Goal: Browse casually: Explore the website without a specific task or goal

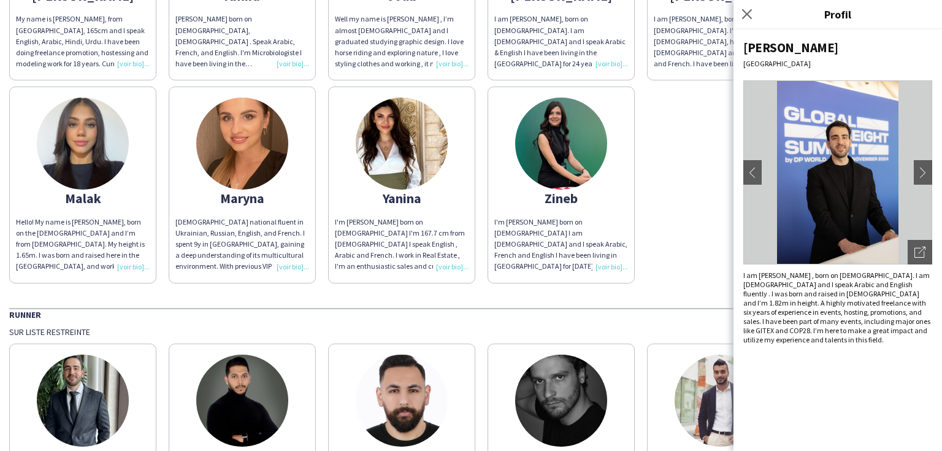
scroll to position [246, 0]
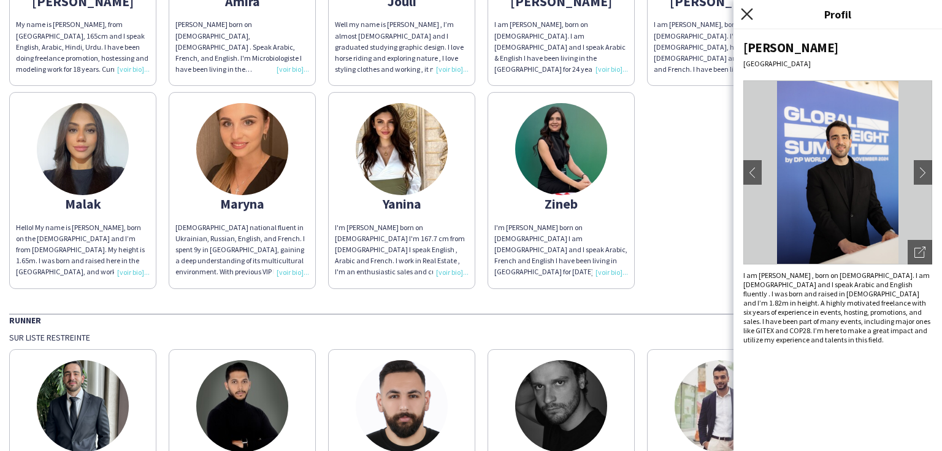
click at [752, 17] on icon "Fermer le pop-in" at bounding box center [747, 14] width 12 height 12
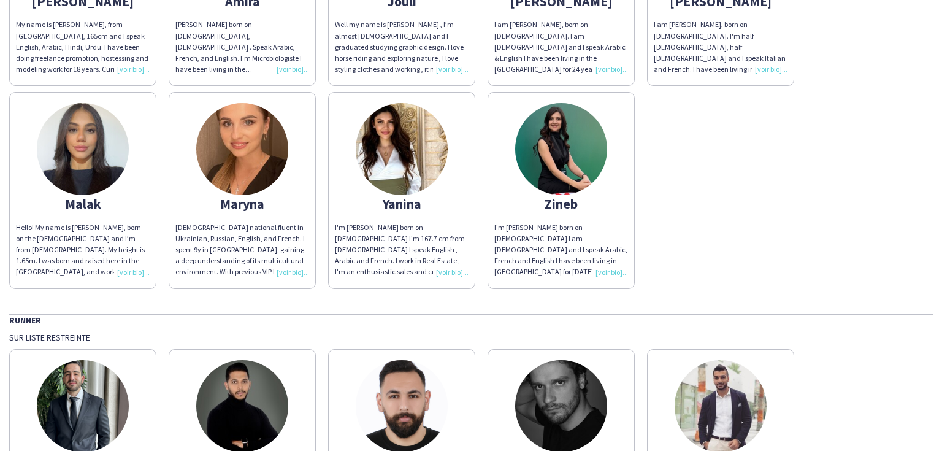
click at [81, 157] on img at bounding box center [83, 149] width 92 height 92
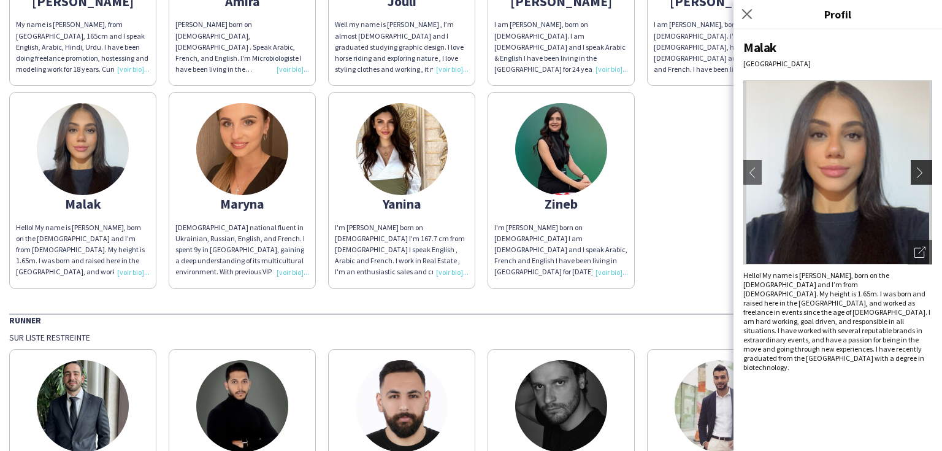
click at [923, 167] on app-icon "chevron-right" at bounding box center [923, 172] width 17 height 11
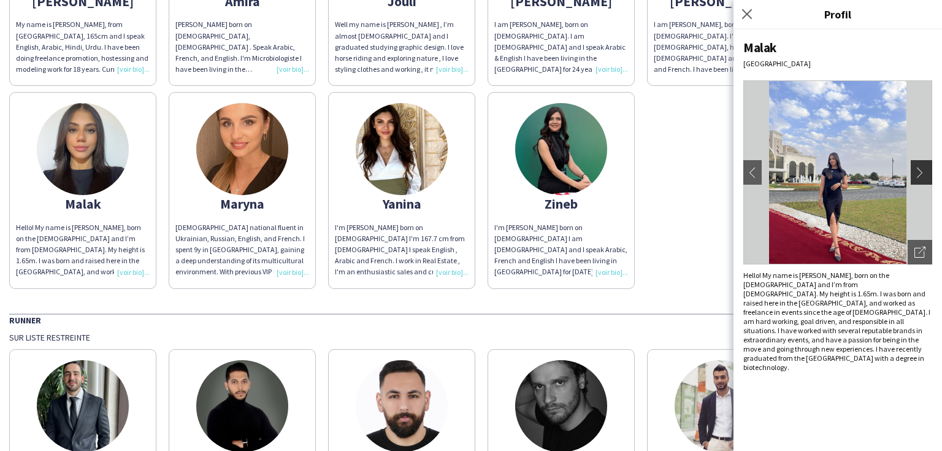
click at [923, 167] on app-icon "chevron-right" at bounding box center [923, 172] width 17 height 11
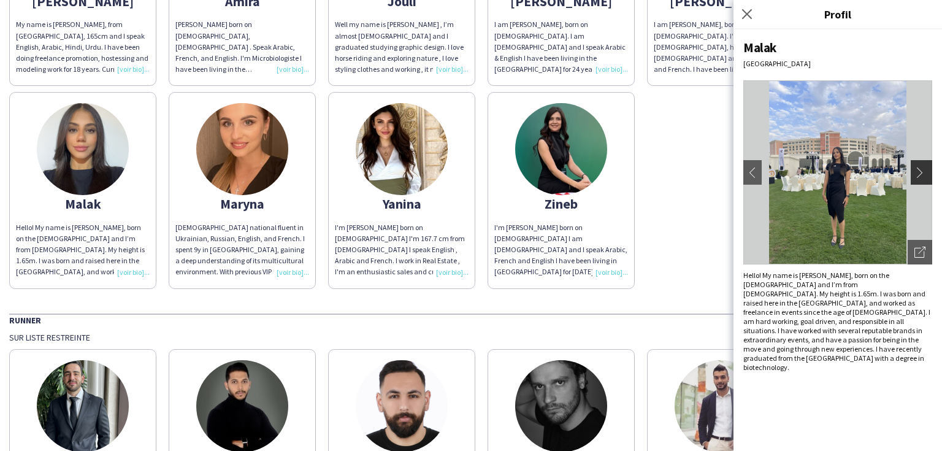
click at [923, 167] on app-icon "chevron-right" at bounding box center [923, 172] width 17 height 11
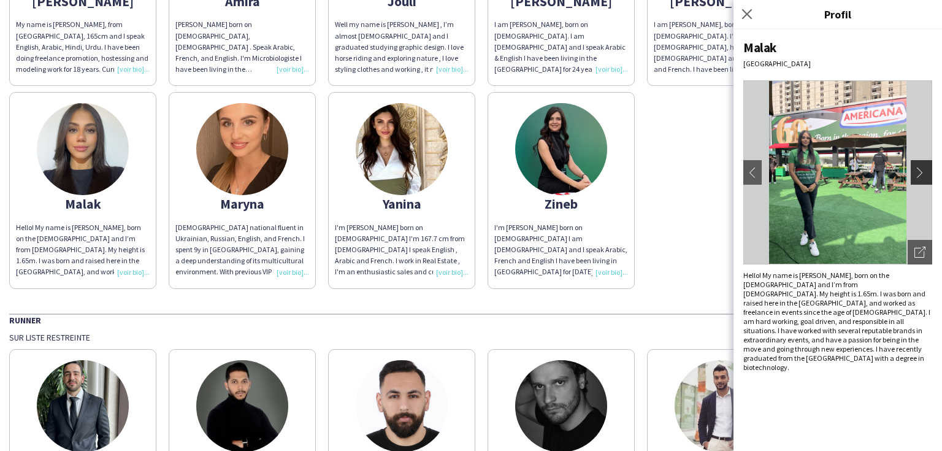
click at [923, 167] on app-icon "chevron-right" at bounding box center [923, 172] width 17 height 11
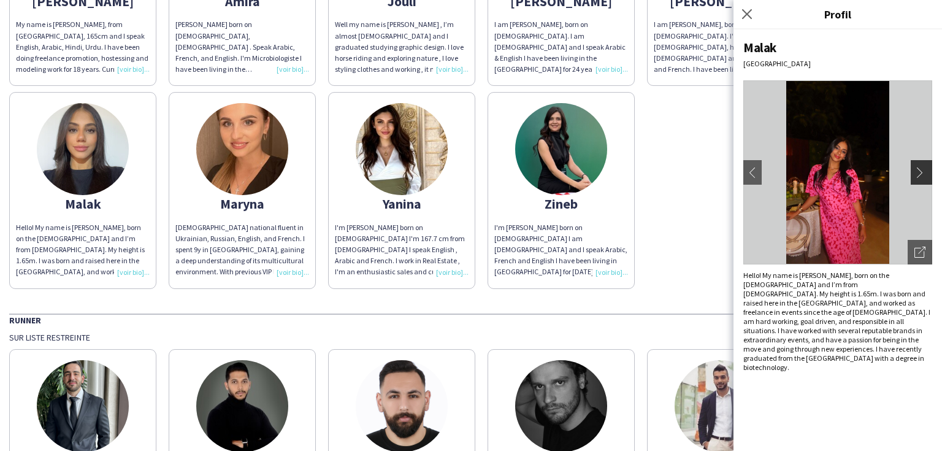
click at [920, 167] on app-icon "chevron-right" at bounding box center [923, 172] width 17 height 11
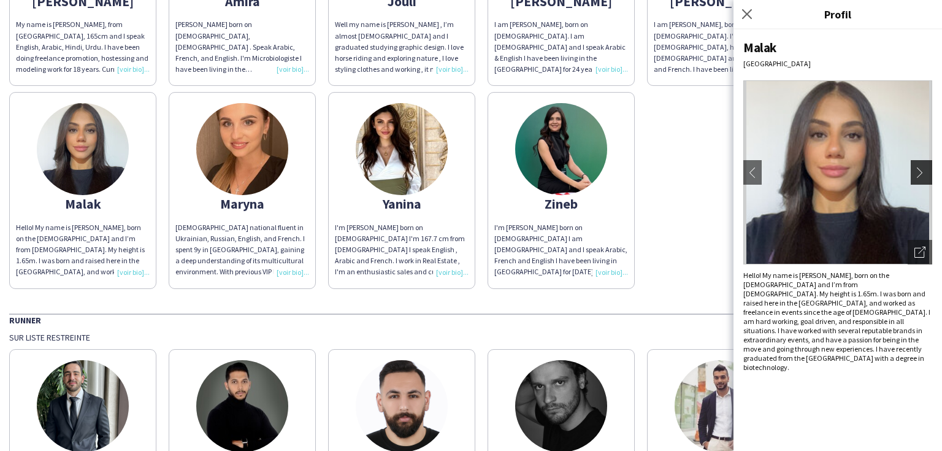
click at [920, 167] on app-icon "chevron-right" at bounding box center [923, 172] width 17 height 11
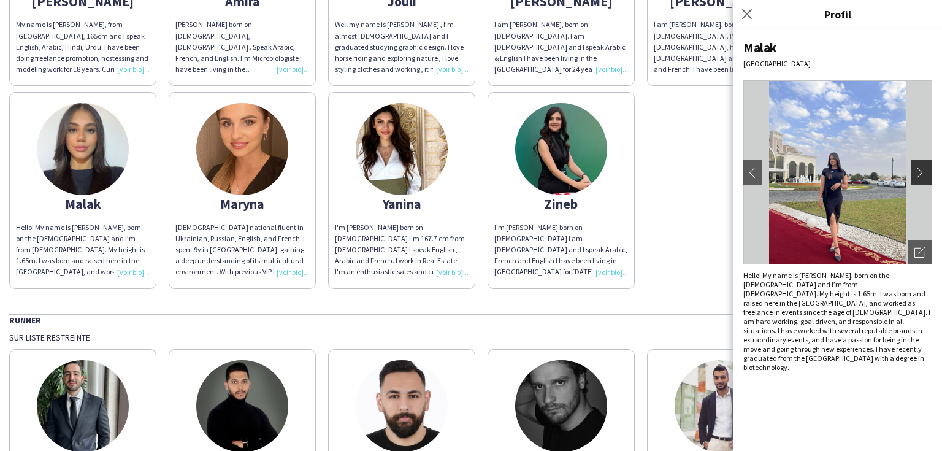
click at [920, 167] on app-icon "chevron-right" at bounding box center [923, 172] width 17 height 11
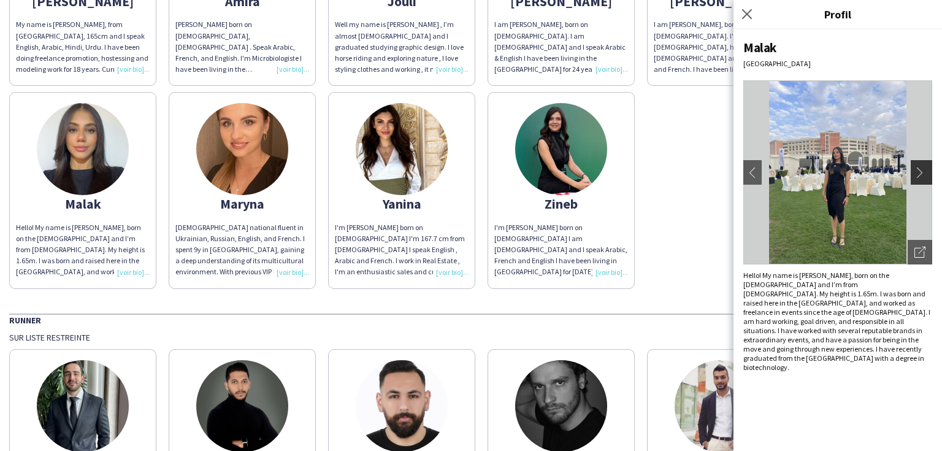
click at [920, 167] on app-icon "chevron-right" at bounding box center [923, 172] width 17 height 11
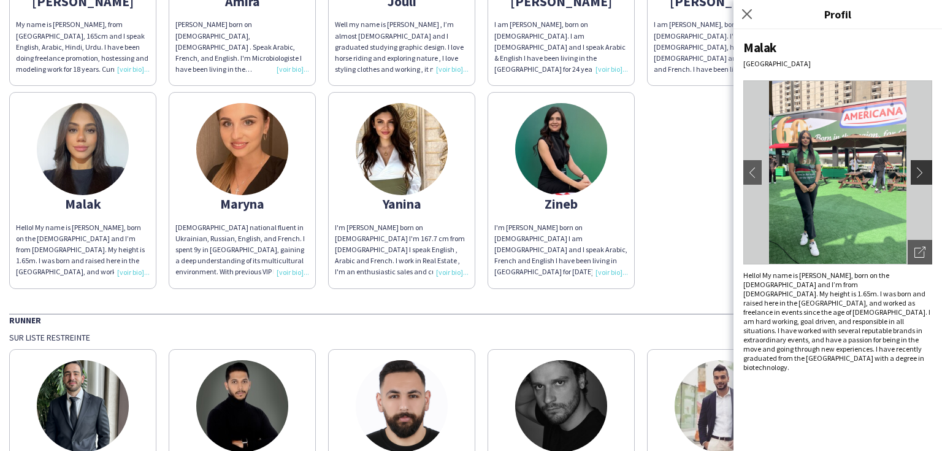
click at [920, 167] on app-icon "chevron-right" at bounding box center [923, 172] width 17 height 11
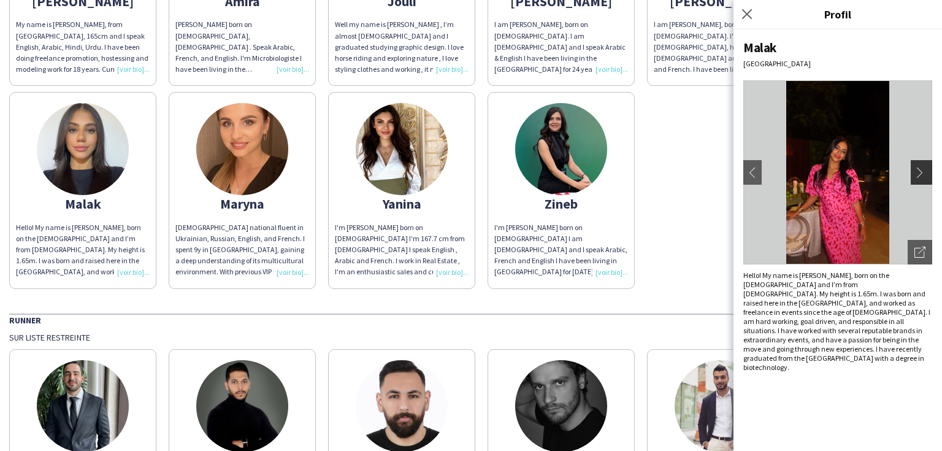
click at [920, 167] on app-icon "chevron-right" at bounding box center [923, 172] width 17 height 11
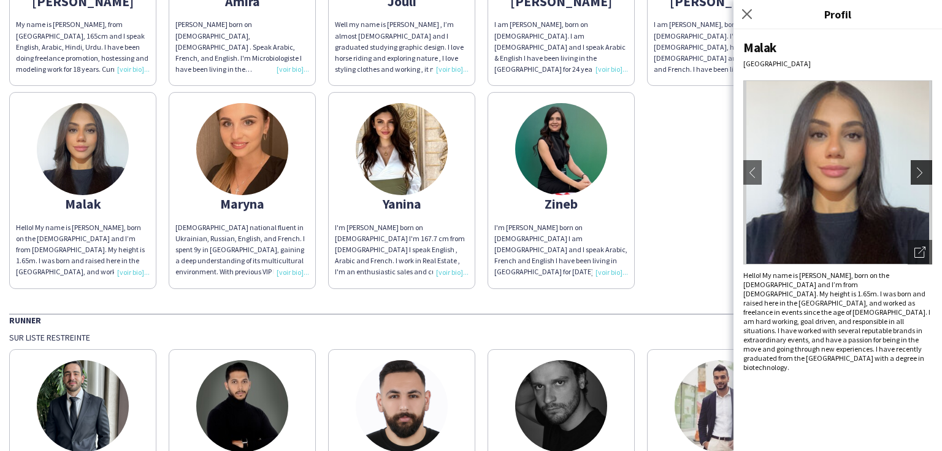
click at [920, 167] on app-icon "chevron-right" at bounding box center [923, 172] width 17 height 11
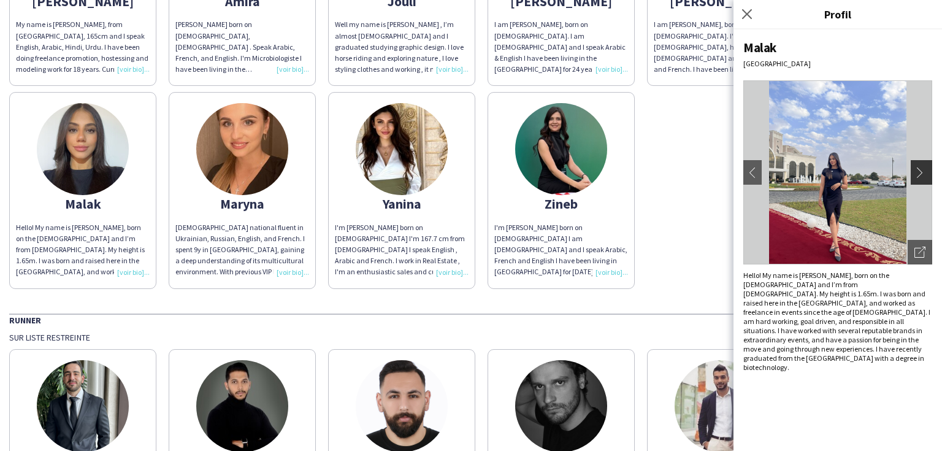
click at [920, 167] on app-icon "chevron-right" at bounding box center [923, 172] width 17 height 11
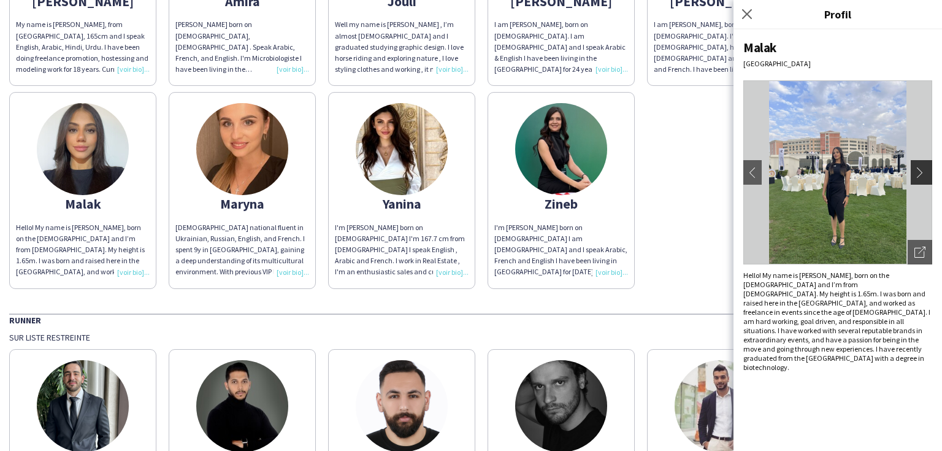
click at [920, 167] on app-icon "chevron-right" at bounding box center [923, 172] width 17 height 11
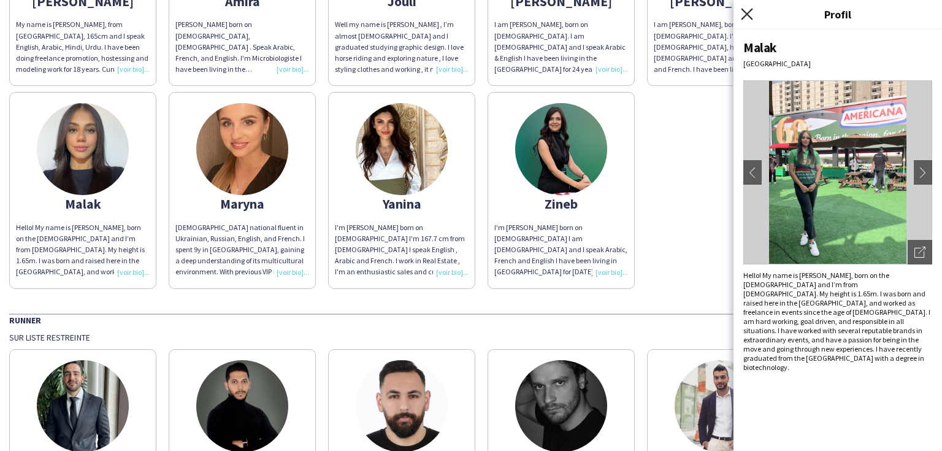
click at [746, 13] on icon at bounding box center [747, 14] width 12 height 12
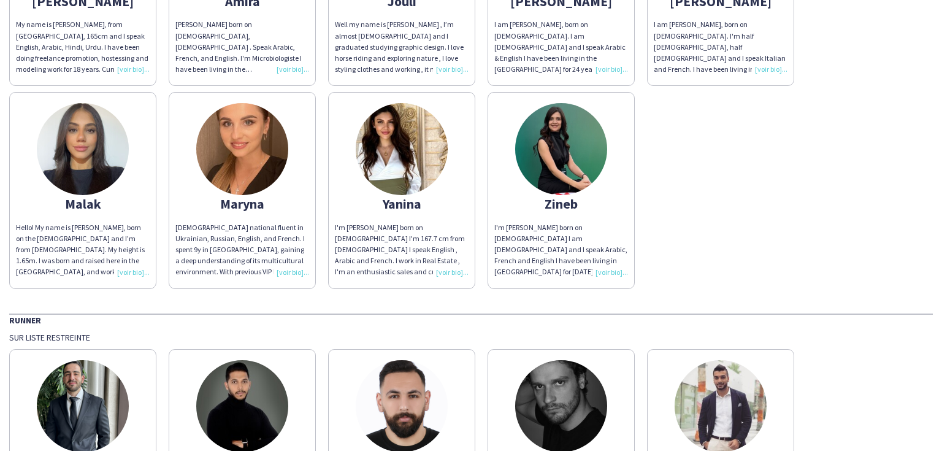
click at [418, 161] on img at bounding box center [402, 149] width 92 height 92
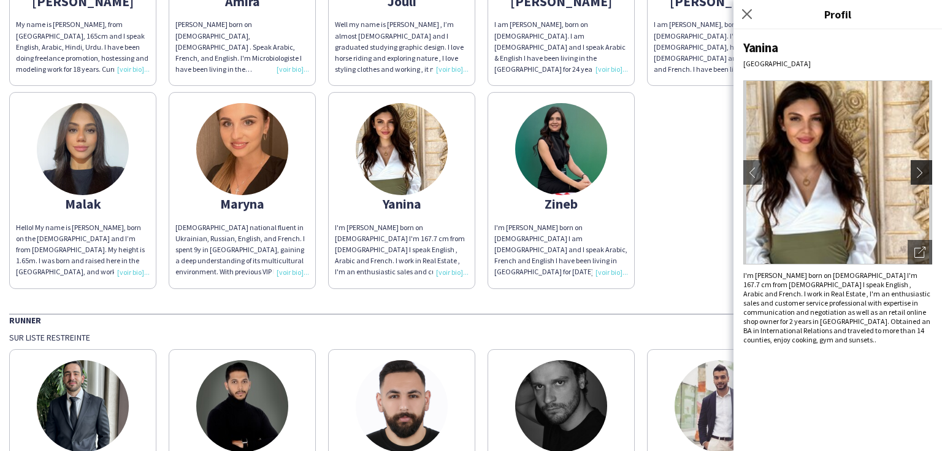
click at [919, 167] on app-icon "chevron-right" at bounding box center [923, 172] width 17 height 11
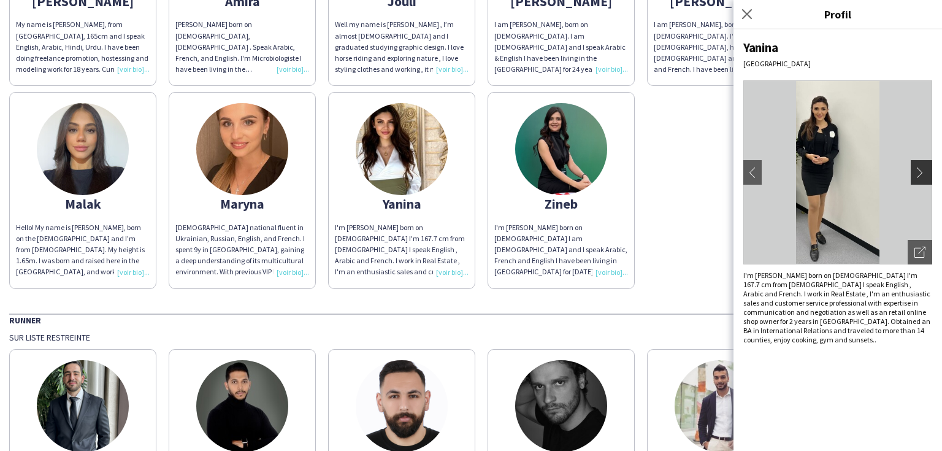
click at [919, 167] on app-icon "chevron-right" at bounding box center [923, 172] width 17 height 11
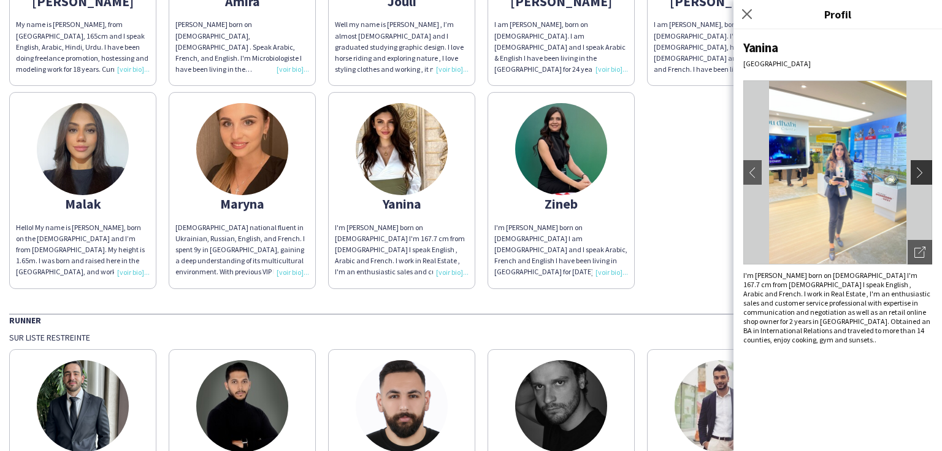
click at [919, 167] on app-icon "chevron-right" at bounding box center [923, 172] width 17 height 11
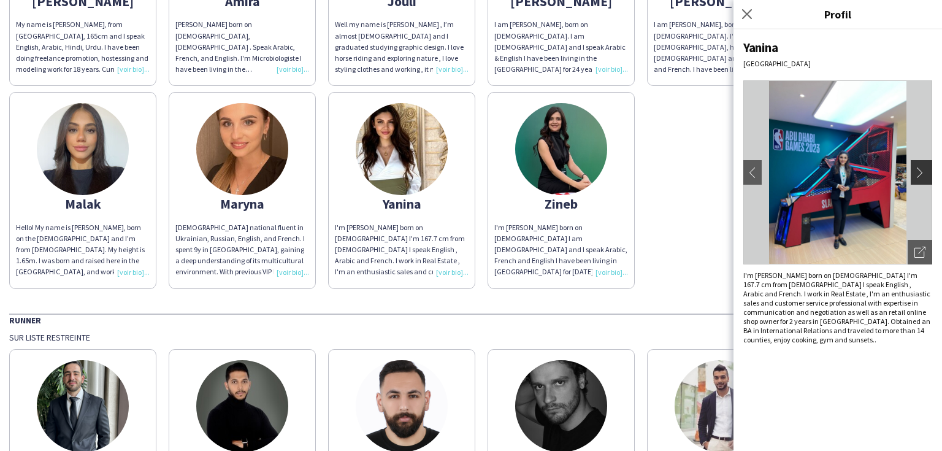
click at [919, 167] on app-icon "chevron-right" at bounding box center [923, 172] width 17 height 11
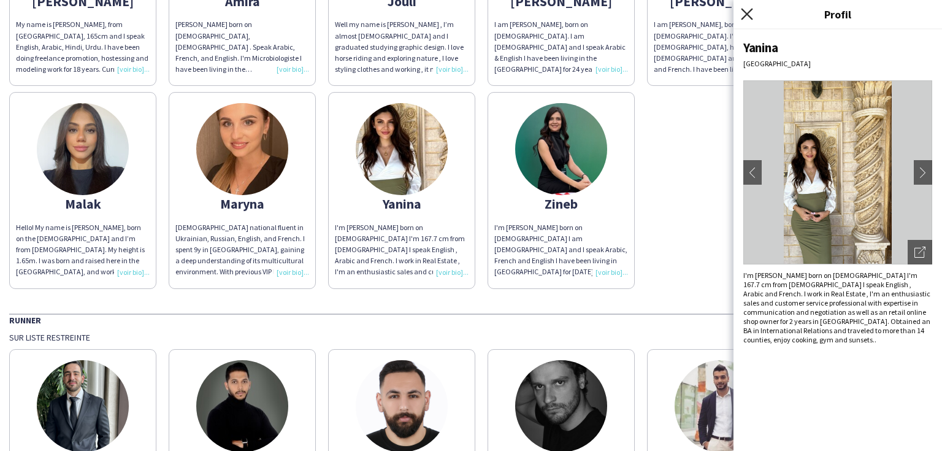
click at [742, 12] on icon "Fermer le pop-in" at bounding box center [747, 14] width 12 height 12
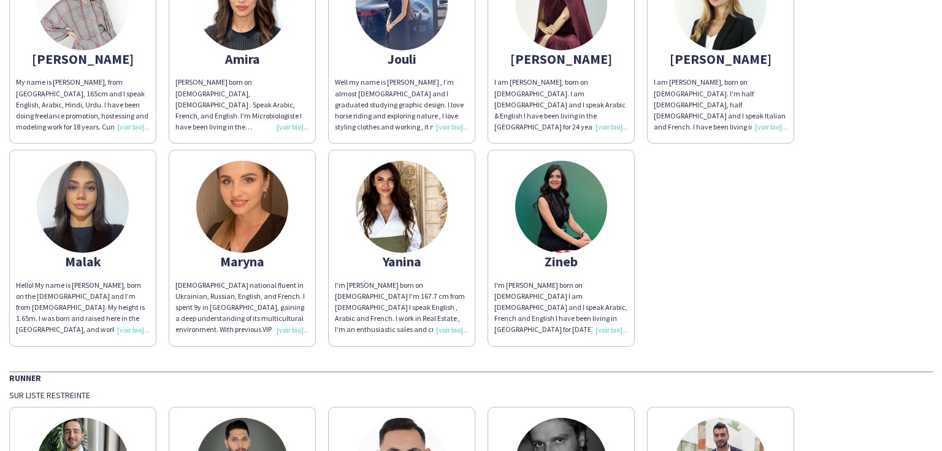
scroll to position [99, 0]
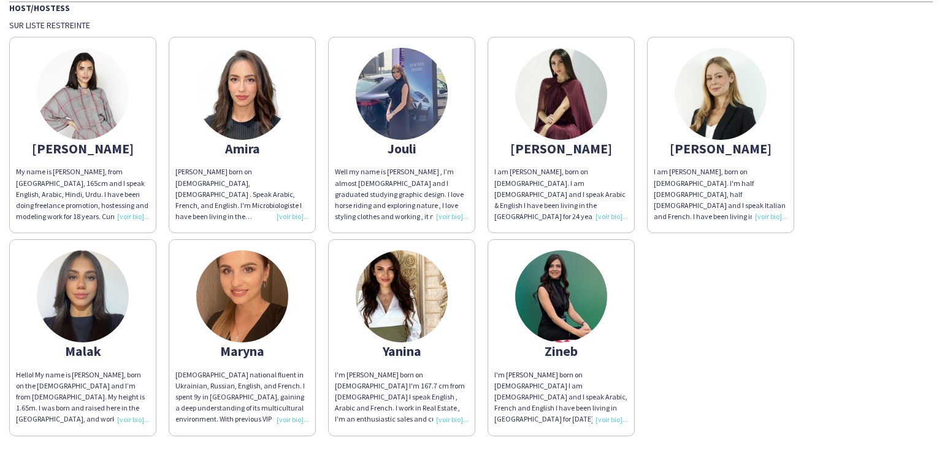
click at [406, 102] on img at bounding box center [402, 94] width 92 height 92
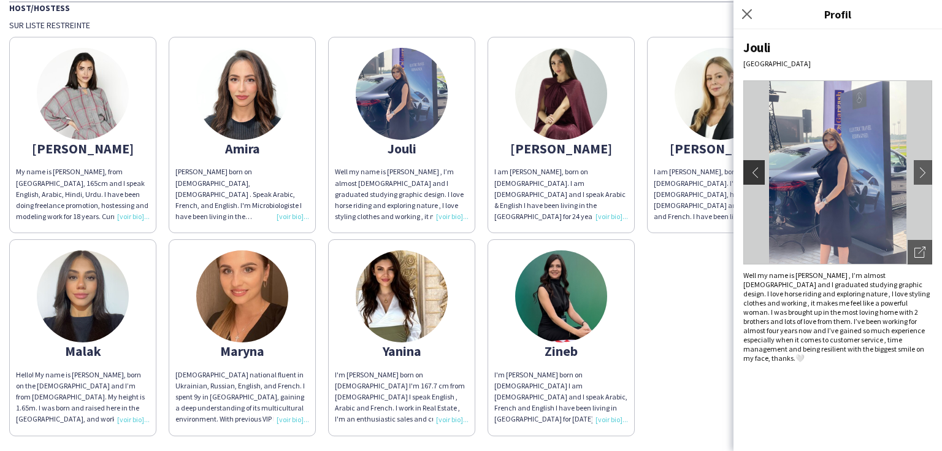
click at [759, 177] on app-icon "chevron-left" at bounding box center [752, 172] width 17 height 11
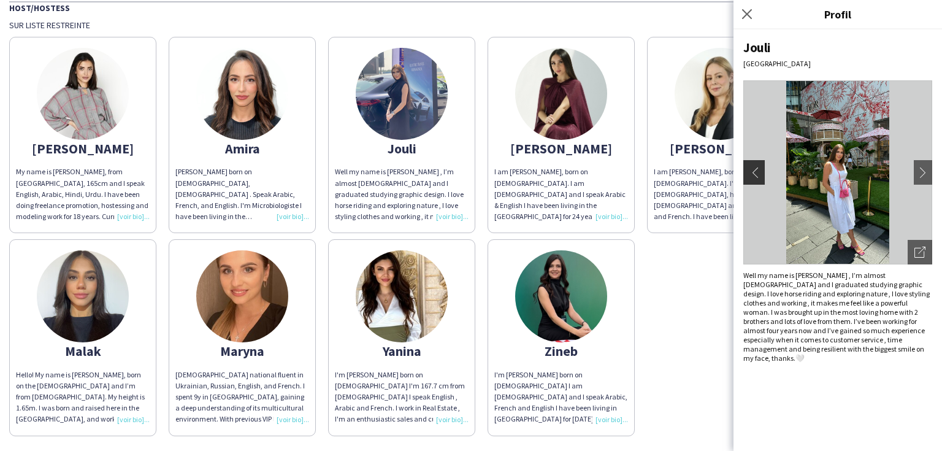
click at [759, 169] on app-icon "chevron-left" at bounding box center [752, 172] width 17 height 11
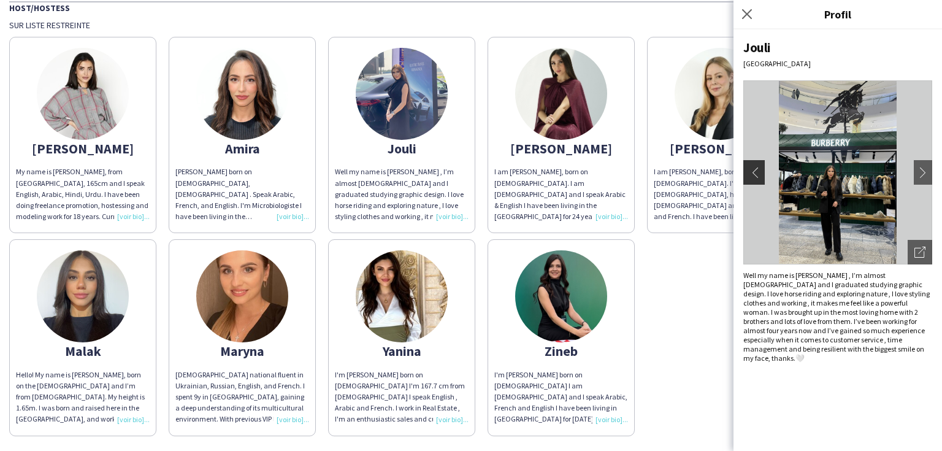
click at [756, 169] on app-icon "chevron-left" at bounding box center [752, 172] width 17 height 11
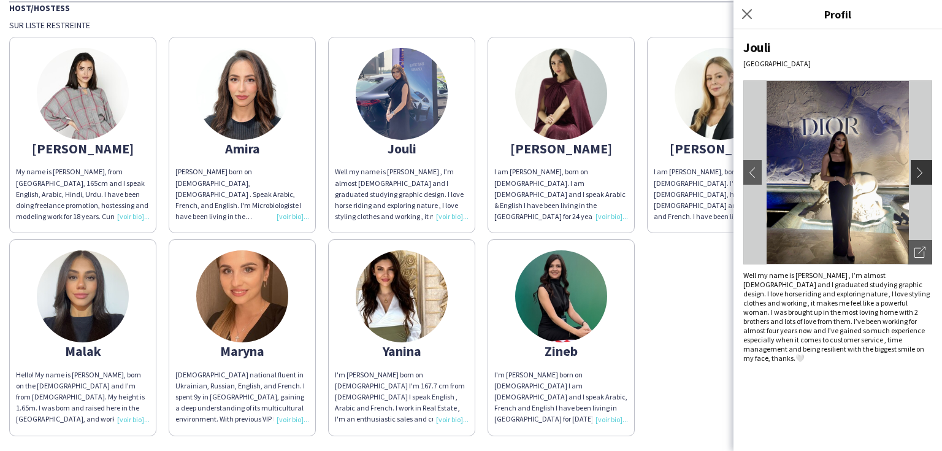
click at [917, 167] on app-icon "chevron-right" at bounding box center [923, 172] width 17 height 11
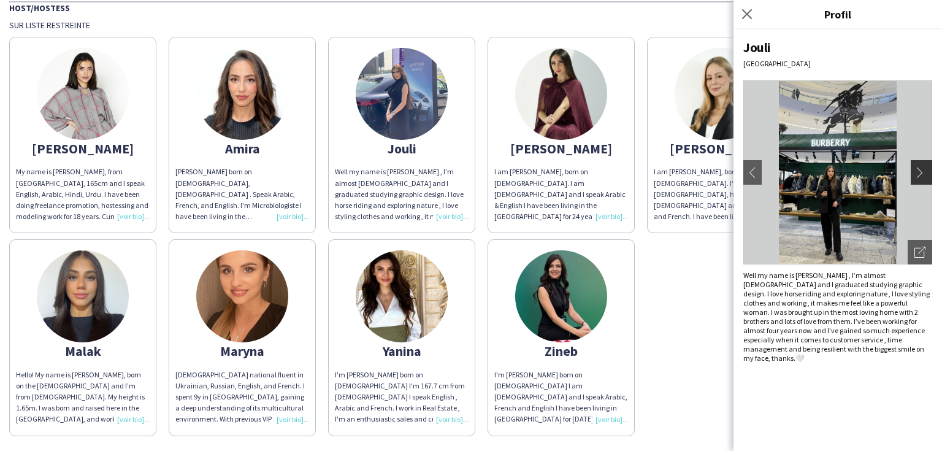
click at [917, 167] on app-icon "chevron-right" at bounding box center [923, 172] width 17 height 11
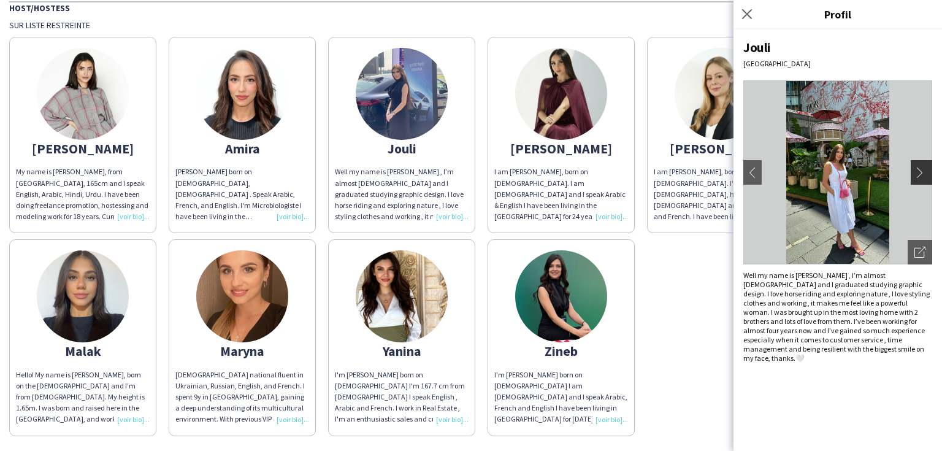
click at [917, 167] on app-icon "chevron-right" at bounding box center [923, 172] width 17 height 11
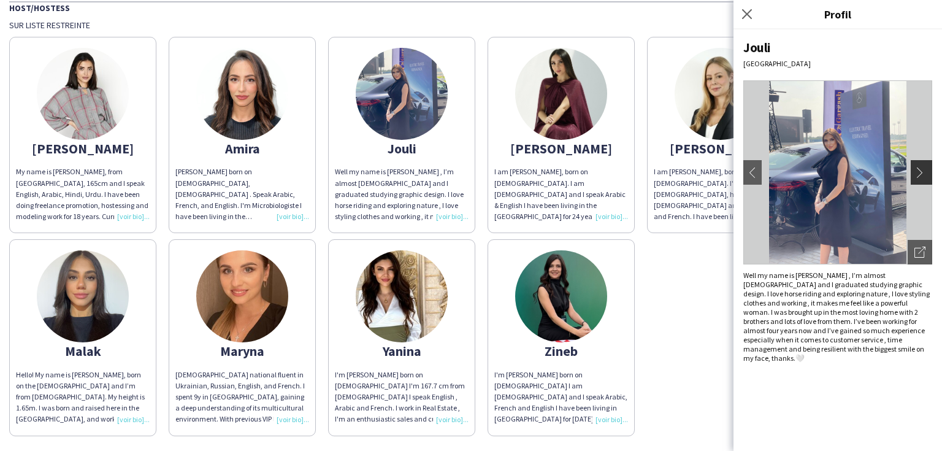
click at [917, 167] on app-icon "chevron-right" at bounding box center [923, 172] width 17 height 11
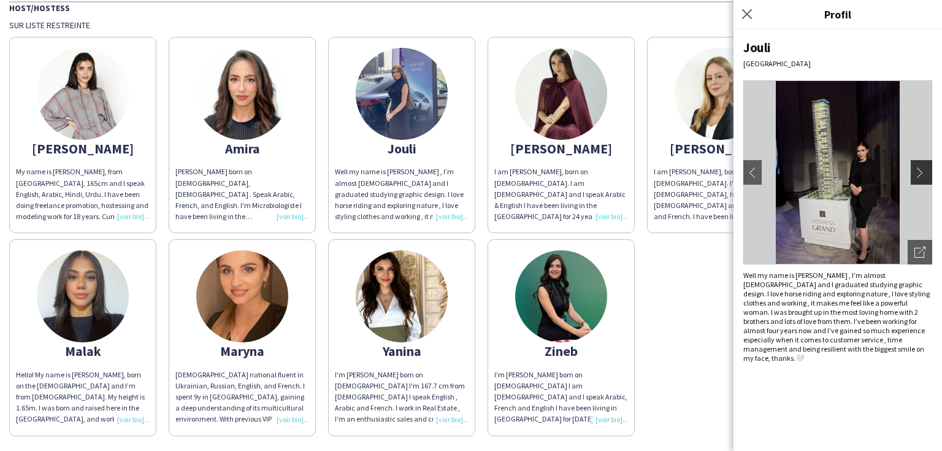
click at [917, 167] on app-icon "chevron-right" at bounding box center [923, 172] width 17 height 11
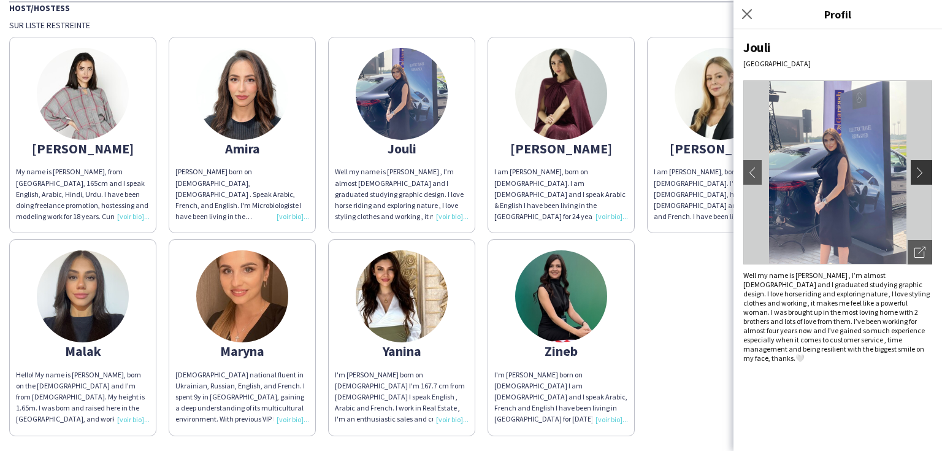
click at [917, 167] on app-icon "chevron-right" at bounding box center [923, 172] width 17 height 11
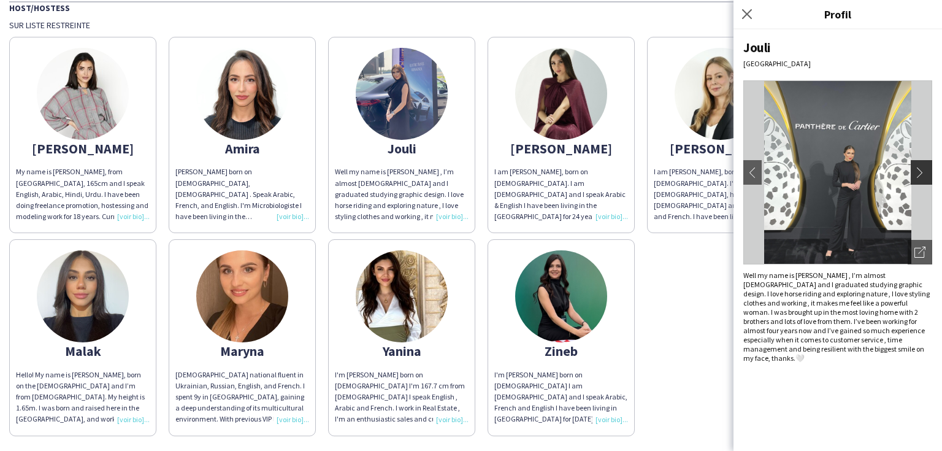
click at [917, 167] on app-icon "chevron-right" at bounding box center [923, 172] width 17 height 11
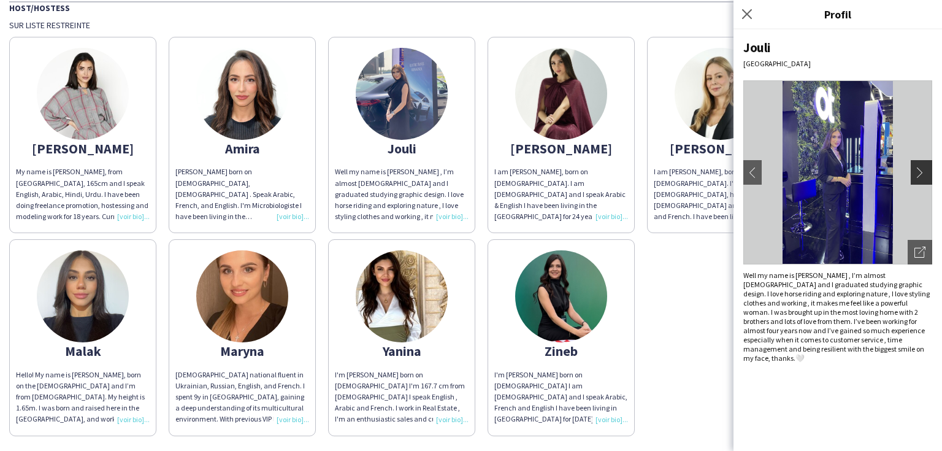
click at [917, 167] on app-icon "chevron-right" at bounding box center [923, 172] width 17 height 11
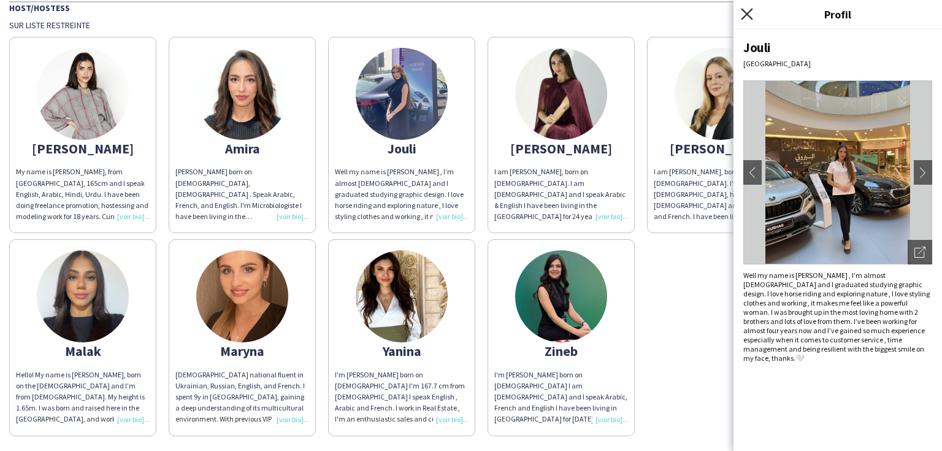
click at [745, 15] on icon at bounding box center [747, 14] width 12 height 12
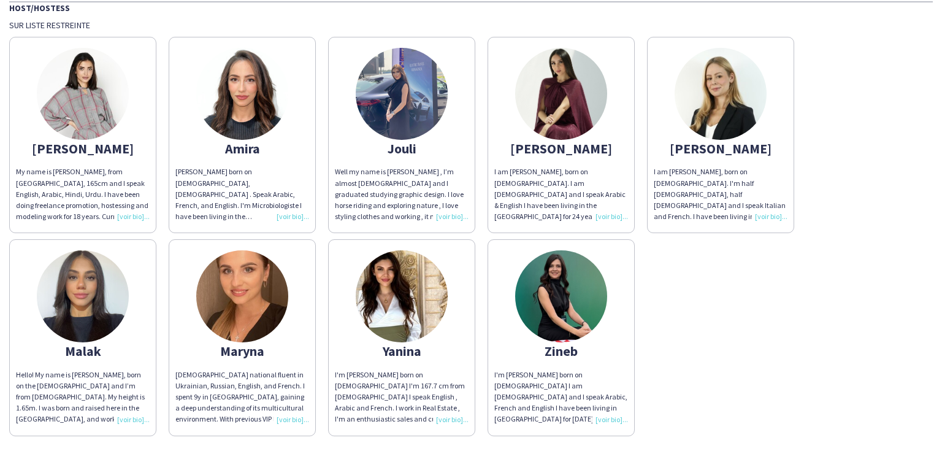
click at [84, 120] on img at bounding box center [83, 94] width 92 height 92
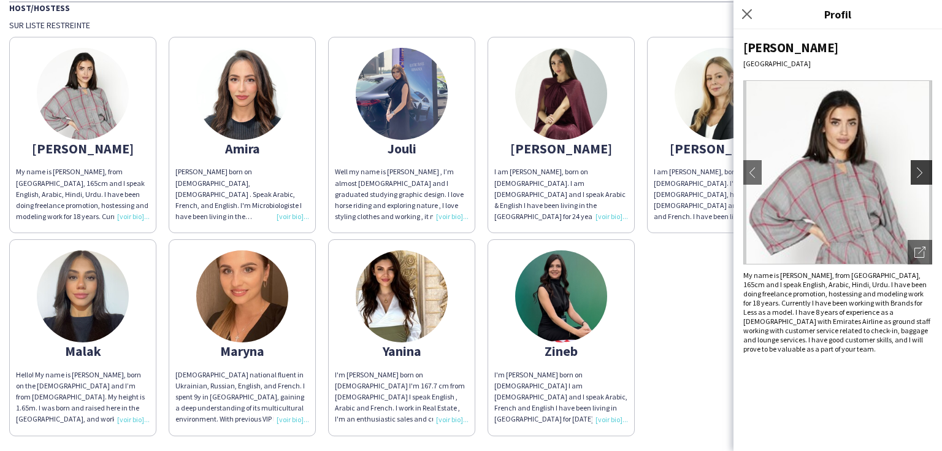
click at [923, 163] on button "chevron-right" at bounding box center [923, 172] width 25 height 25
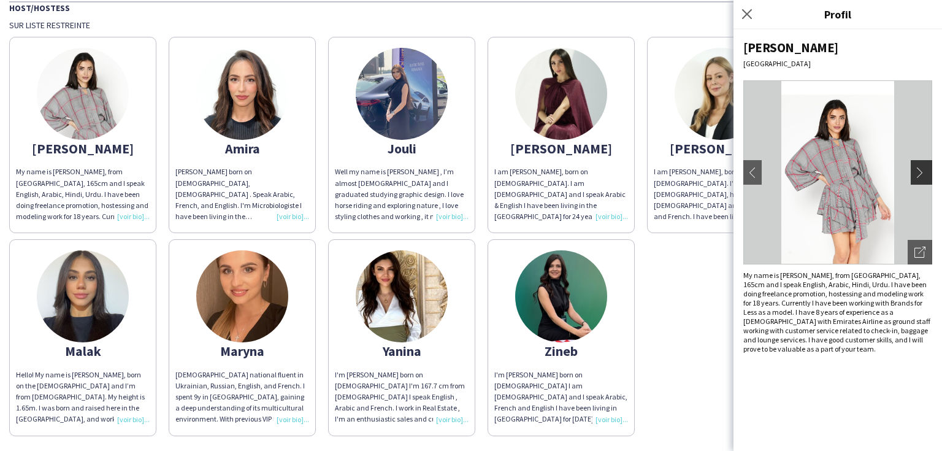
click at [923, 165] on button "chevron-right" at bounding box center [923, 172] width 25 height 25
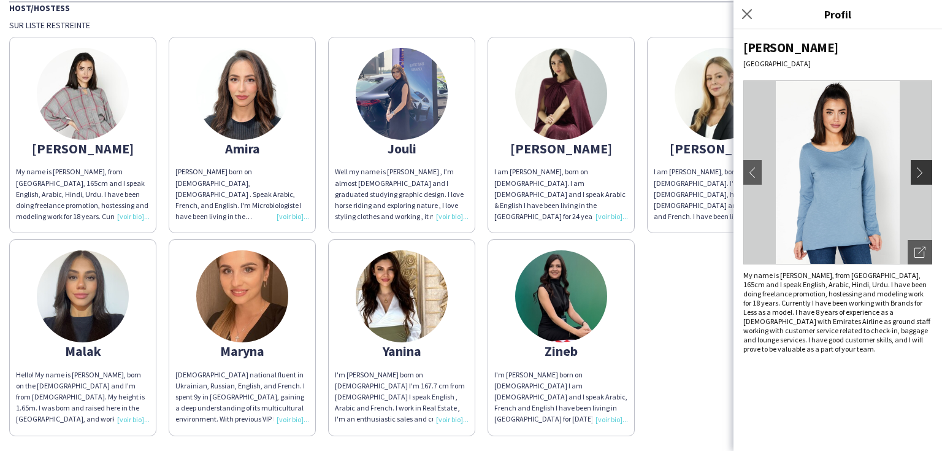
click at [923, 165] on button "chevron-right" at bounding box center [923, 172] width 25 height 25
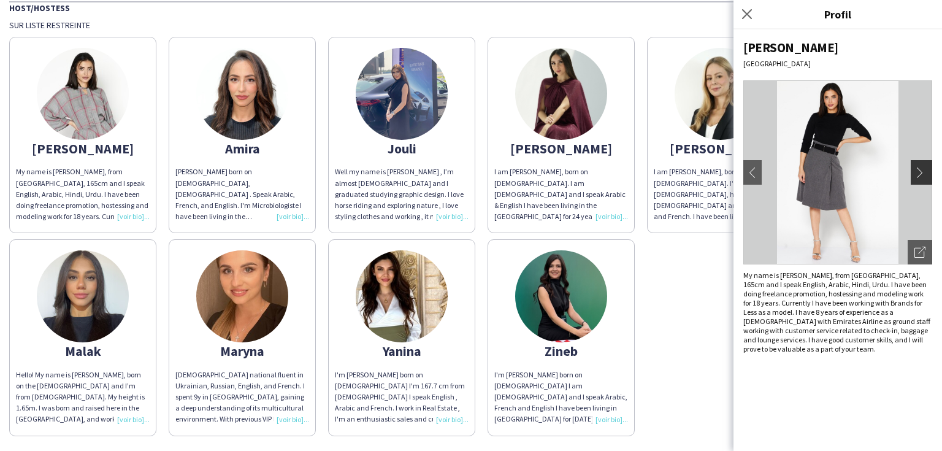
click at [923, 165] on button "chevron-right" at bounding box center [923, 172] width 25 height 25
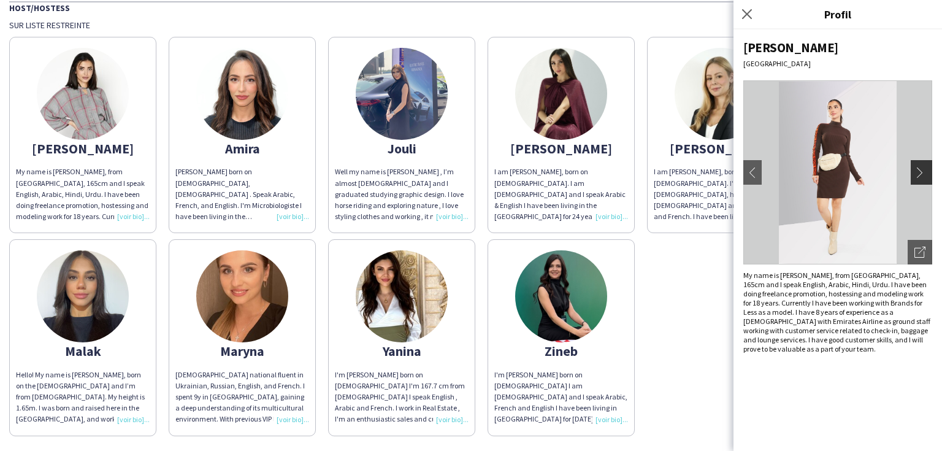
click at [923, 165] on button "chevron-right" at bounding box center [923, 172] width 25 height 25
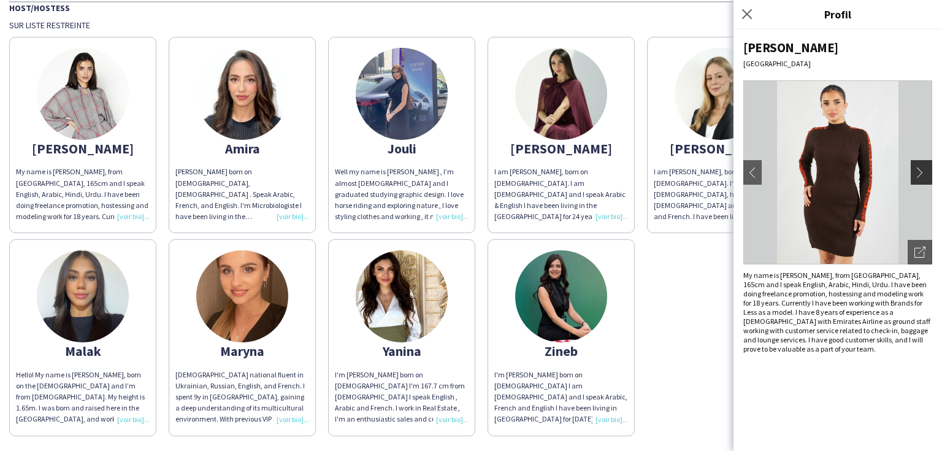
click at [923, 165] on button "chevron-right" at bounding box center [923, 172] width 25 height 25
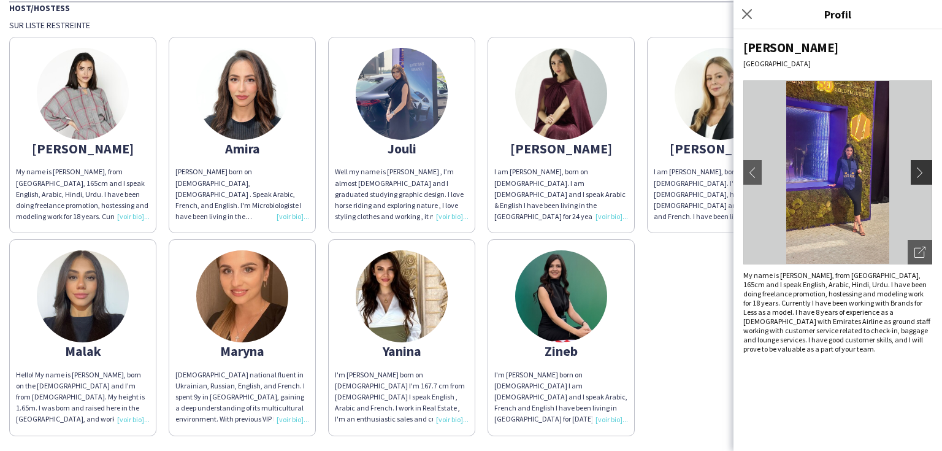
click at [923, 165] on button "chevron-right" at bounding box center [923, 172] width 25 height 25
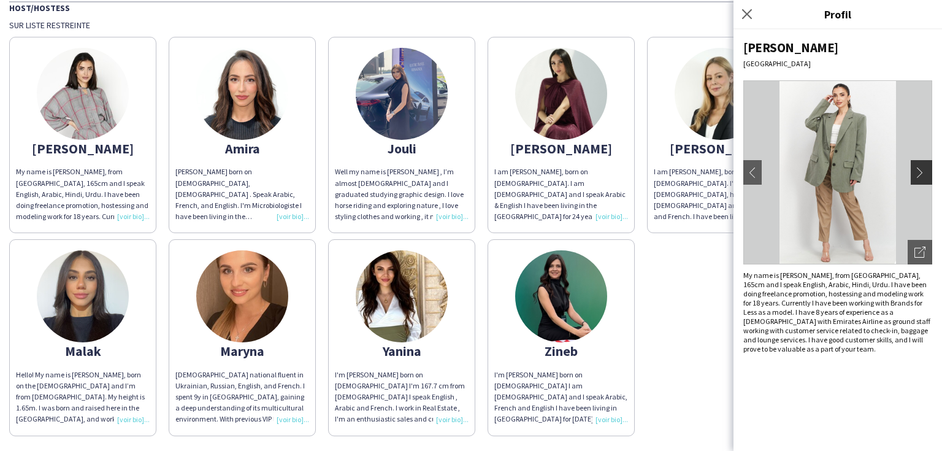
click at [923, 165] on button "chevron-right" at bounding box center [923, 172] width 25 height 25
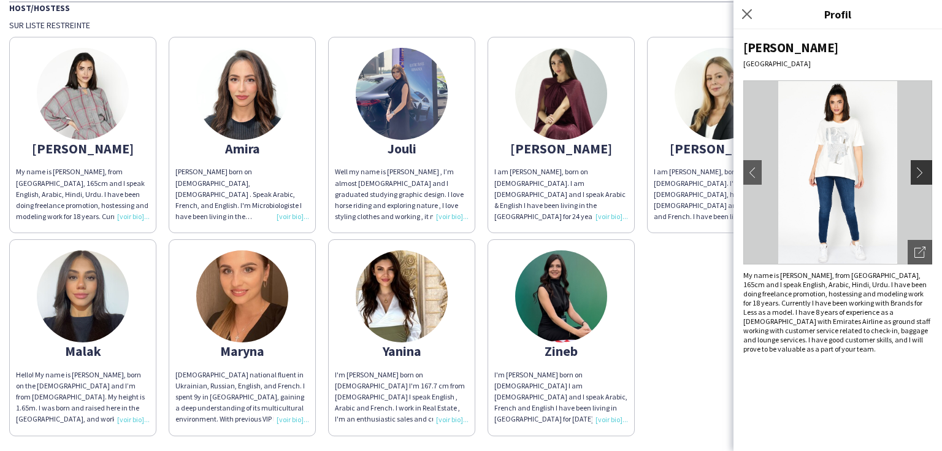
click at [923, 165] on button "chevron-right" at bounding box center [923, 172] width 25 height 25
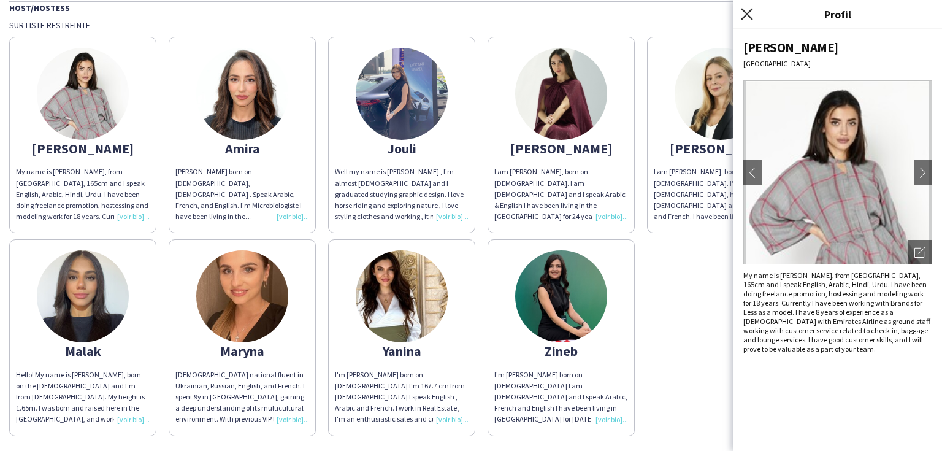
click at [747, 11] on icon "Fermer le pop-in" at bounding box center [747, 14] width 12 height 12
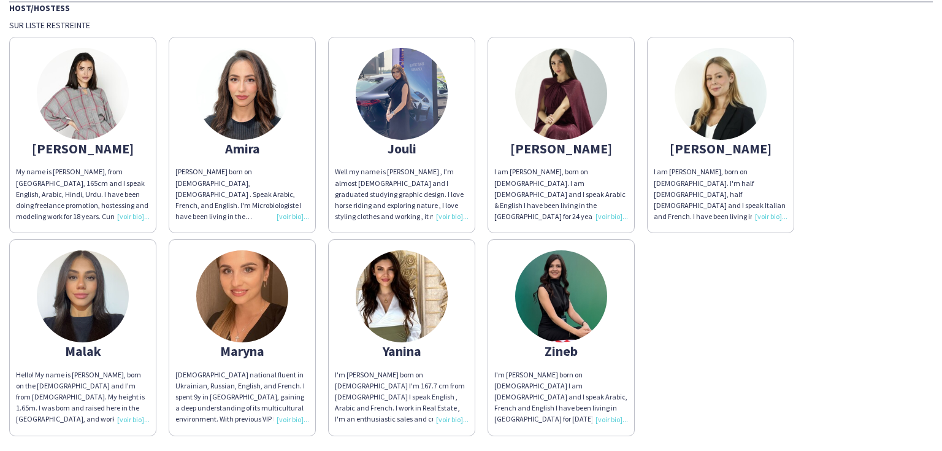
click at [567, 89] on img at bounding box center [561, 94] width 92 height 92
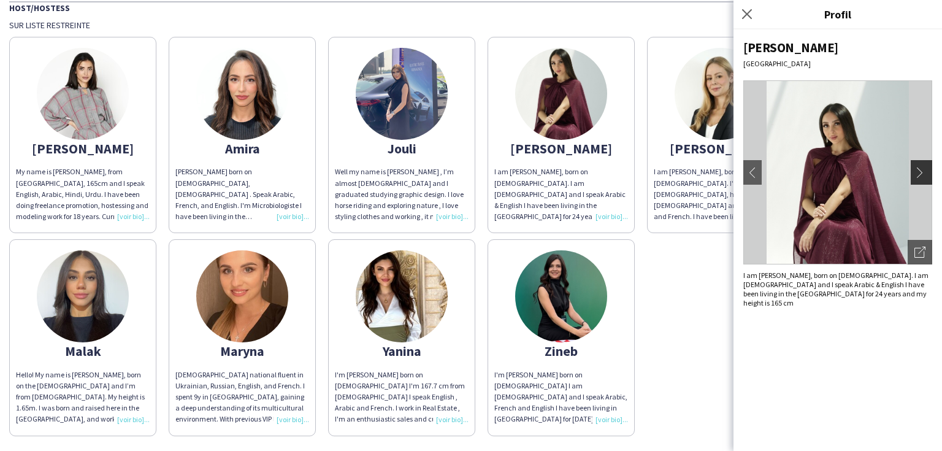
click at [925, 167] on app-icon "chevron-right" at bounding box center [923, 172] width 17 height 11
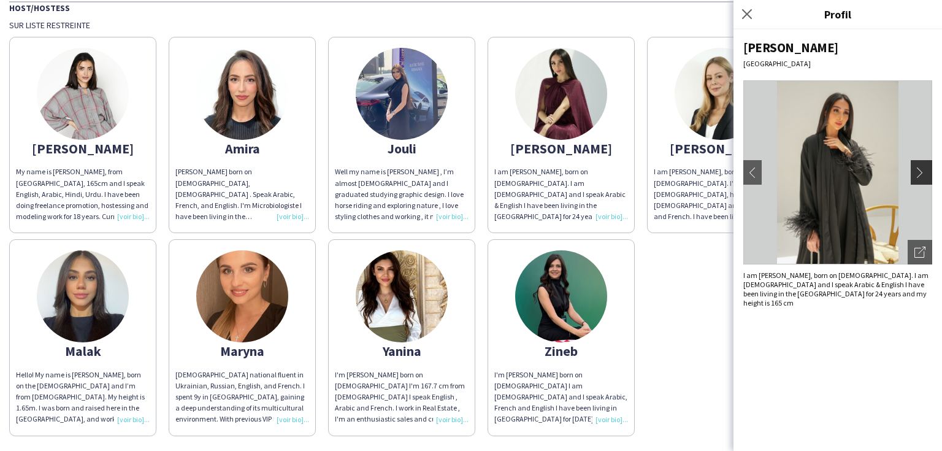
click at [925, 167] on app-icon "chevron-right" at bounding box center [923, 172] width 17 height 11
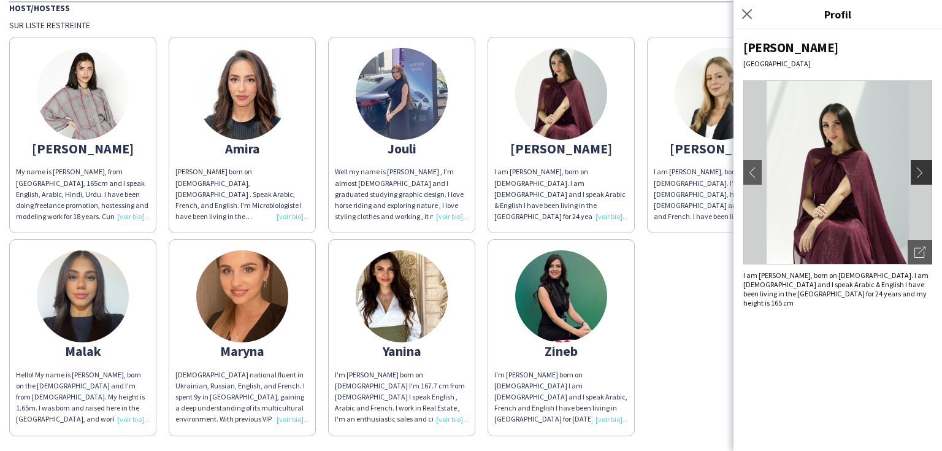
click at [925, 167] on app-icon "chevron-right" at bounding box center [923, 172] width 17 height 11
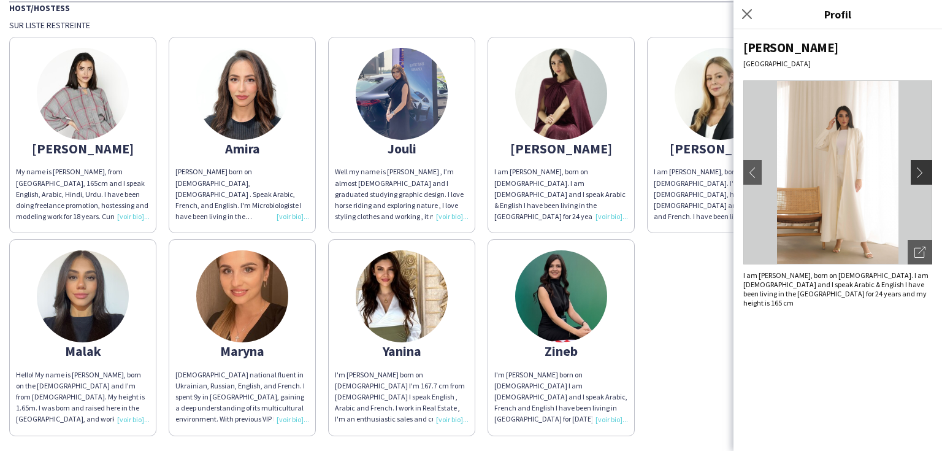
click at [920, 172] on app-icon "chevron-right" at bounding box center [923, 172] width 17 height 11
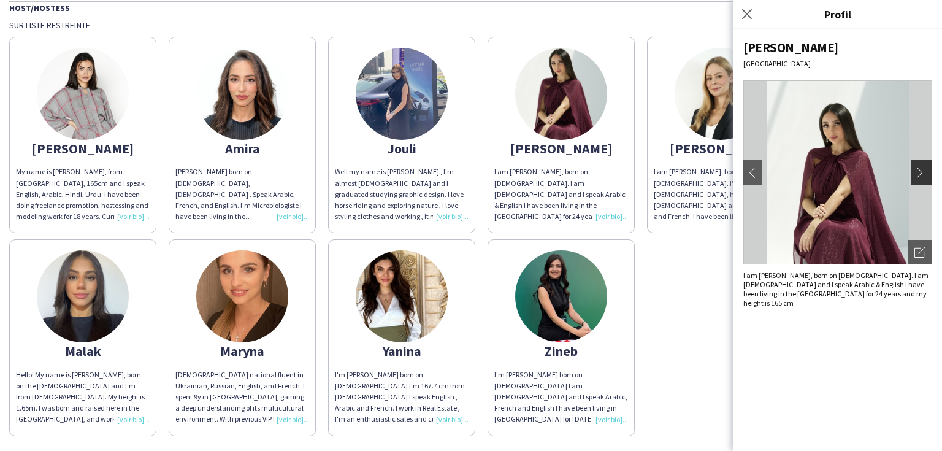
click at [920, 172] on app-icon "chevron-right" at bounding box center [923, 172] width 17 height 11
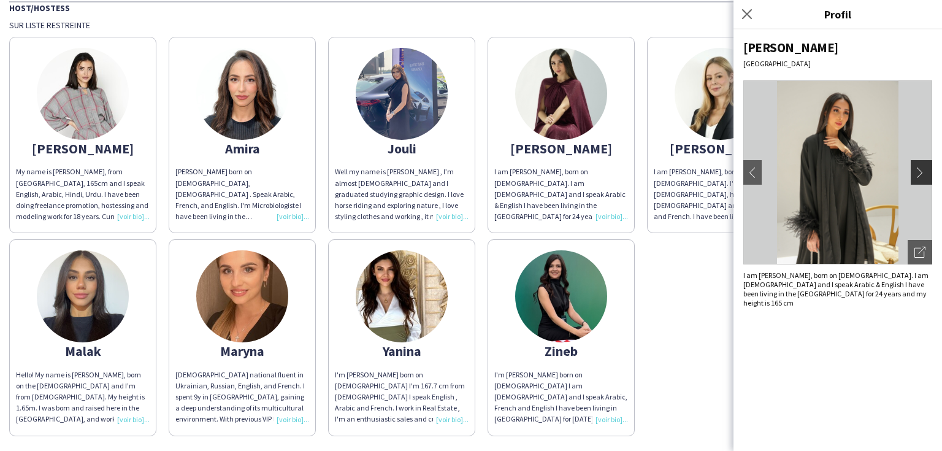
click at [920, 172] on app-icon "chevron-right" at bounding box center [923, 172] width 17 height 11
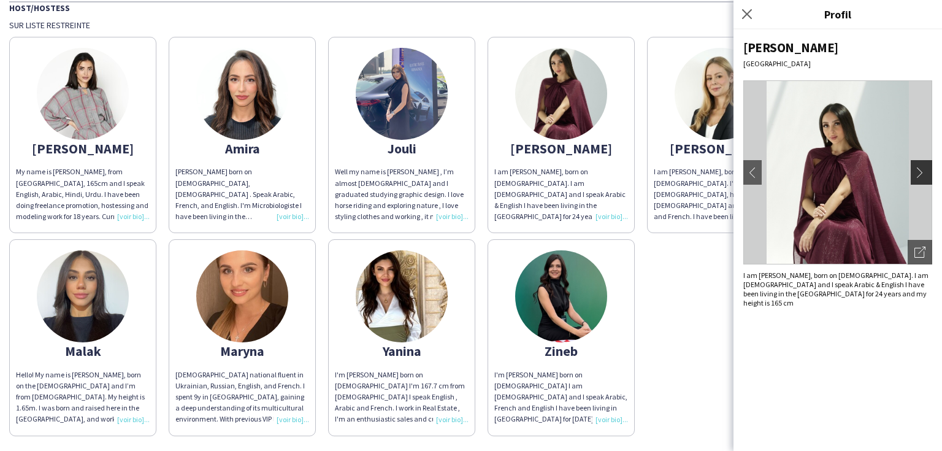
click at [920, 172] on app-icon "chevron-right" at bounding box center [923, 172] width 17 height 11
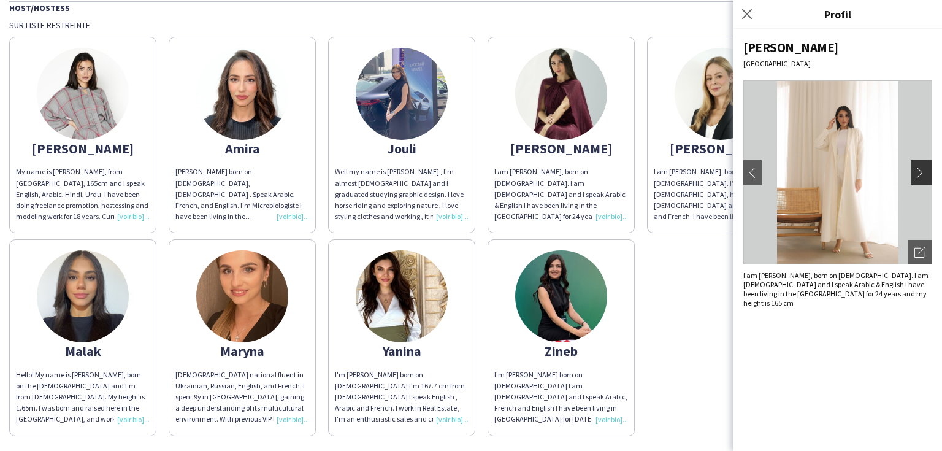
click at [920, 172] on app-icon "chevron-right" at bounding box center [923, 172] width 17 height 11
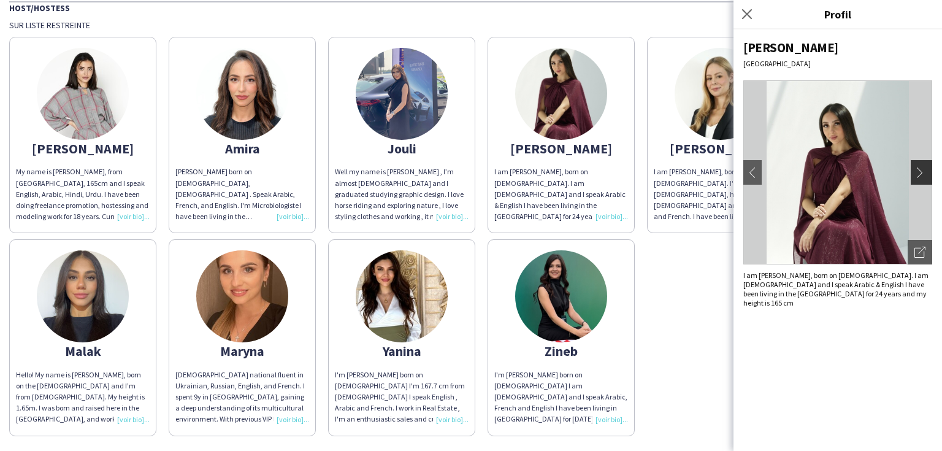
click at [920, 172] on app-icon "chevron-right" at bounding box center [923, 172] width 17 height 11
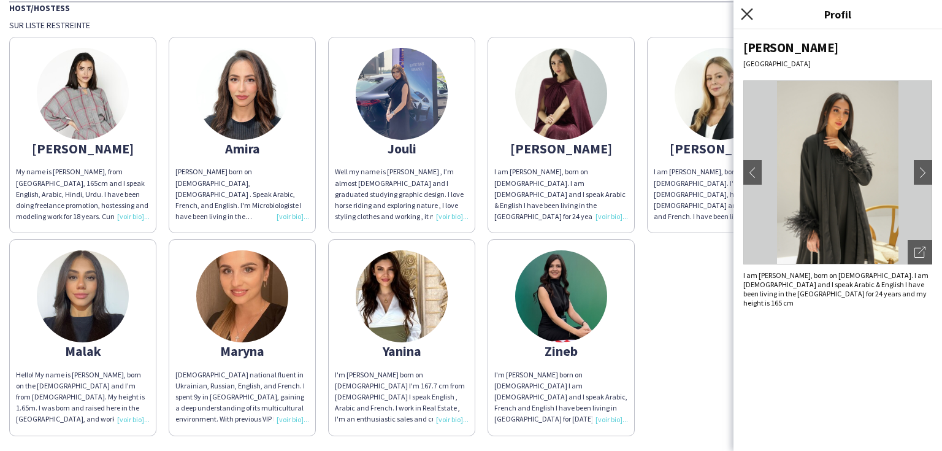
click at [741, 11] on icon "Fermer le pop-in" at bounding box center [747, 14] width 12 height 12
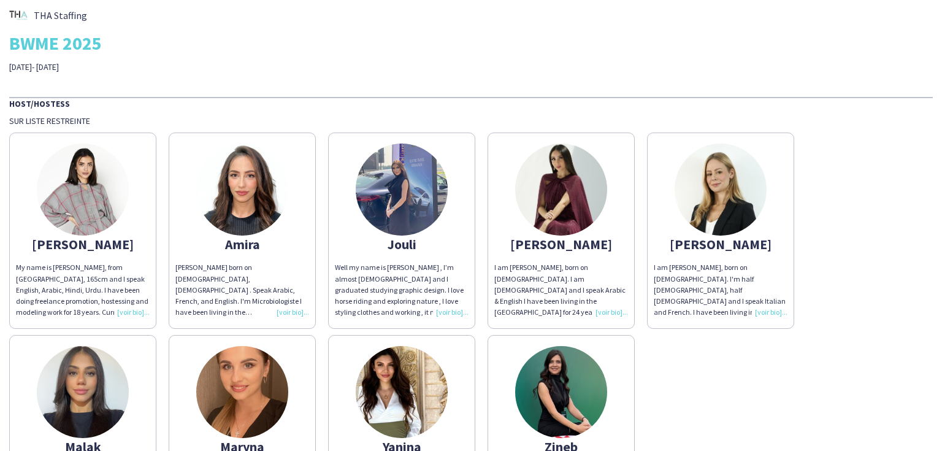
scroll to position [0, 0]
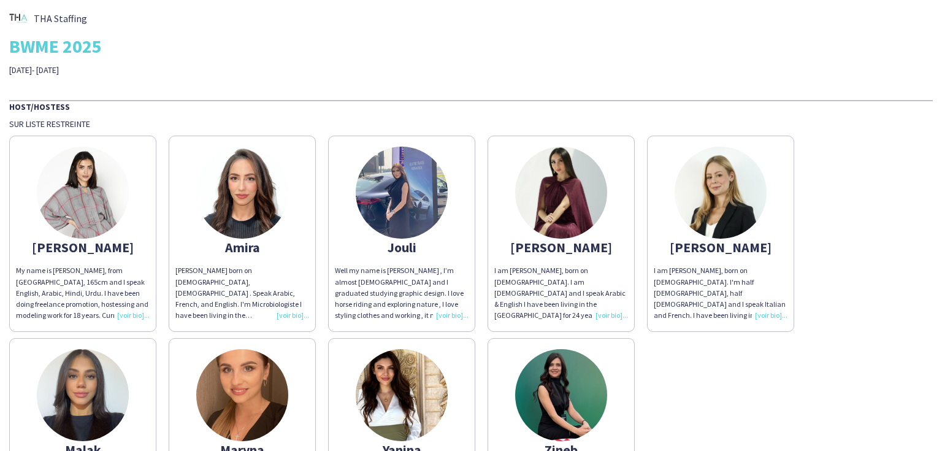
click at [717, 201] on img at bounding box center [721, 193] width 92 height 92
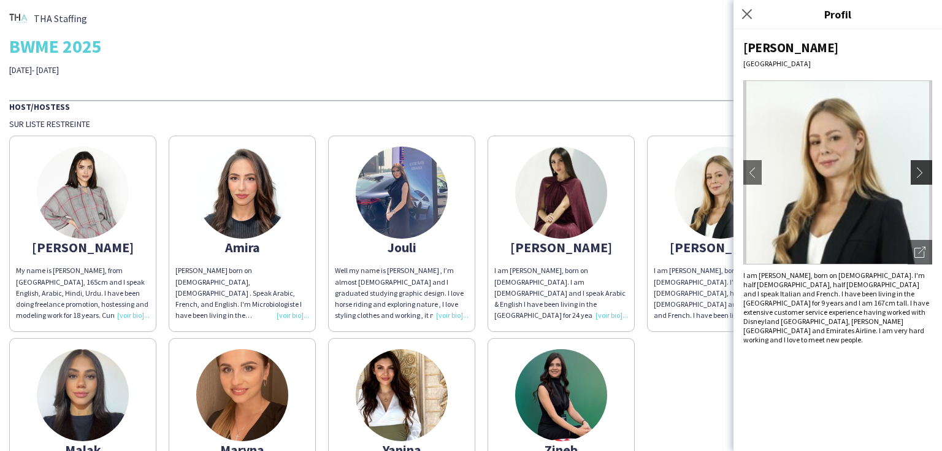
click at [920, 167] on app-icon "chevron-right" at bounding box center [923, 172] width 17 height 11
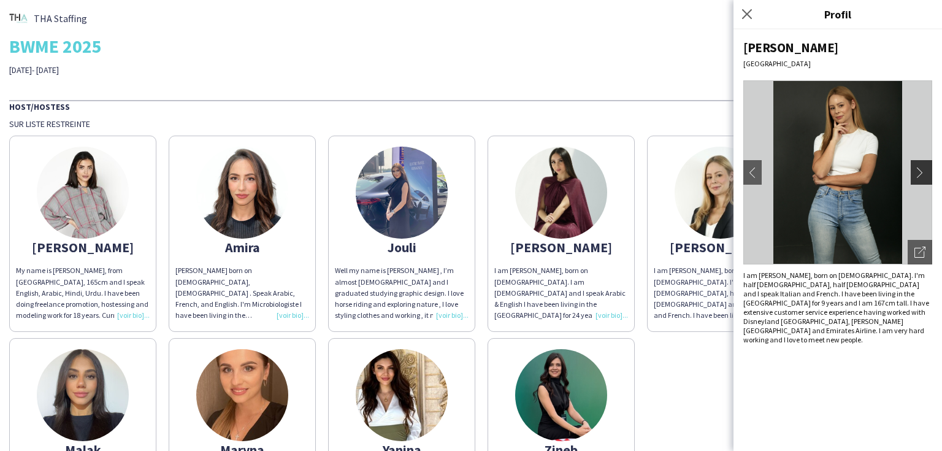
click at [920, 167] on app-icon "chevron-right" at bounding box center [923, 172] width 17 height 11
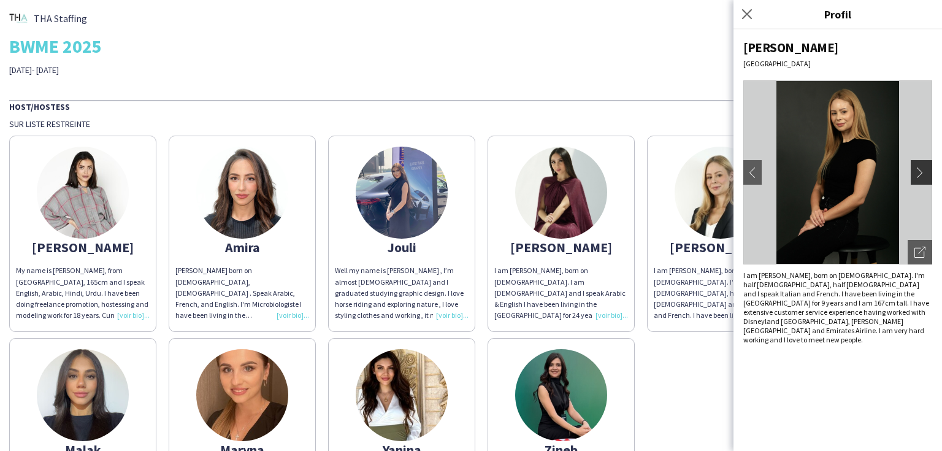
click at [920, 167] on app-icon "chevron-right" at bounding box center [923, 172] width 17 height 11
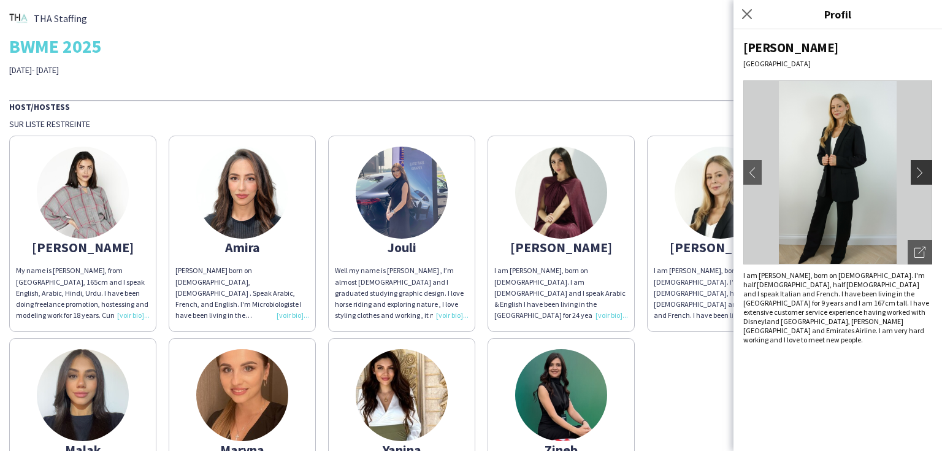
click at [920, 167] on app-icon "chevron-right" at bounding box center [923, 172] width 17 height 11
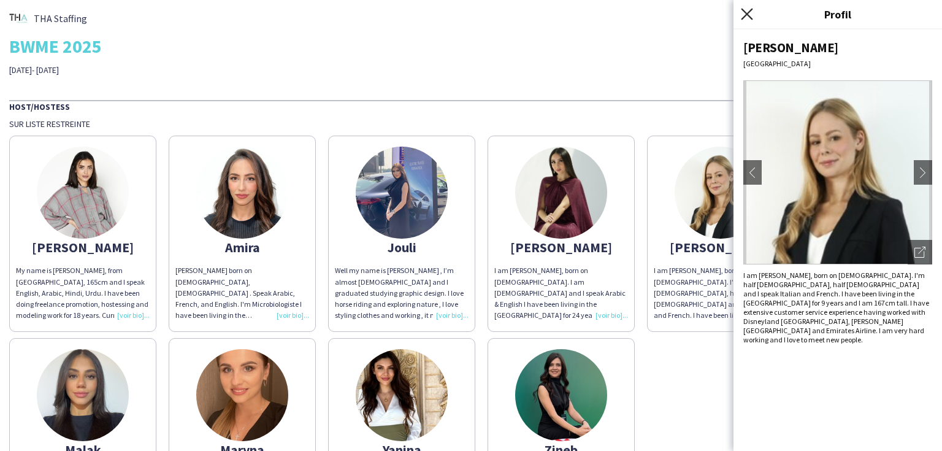
click at [750, 12] on icon at bounding box center [747, 14] width 12 height 12
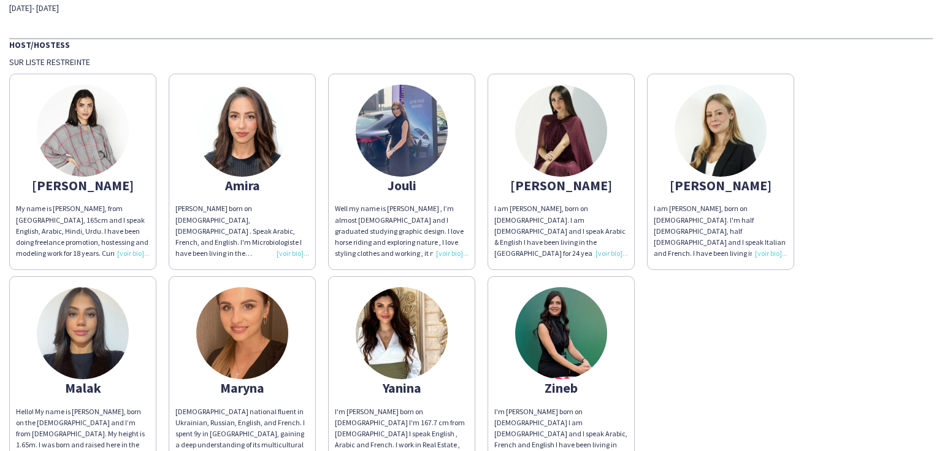
scroll to position [196, 0]
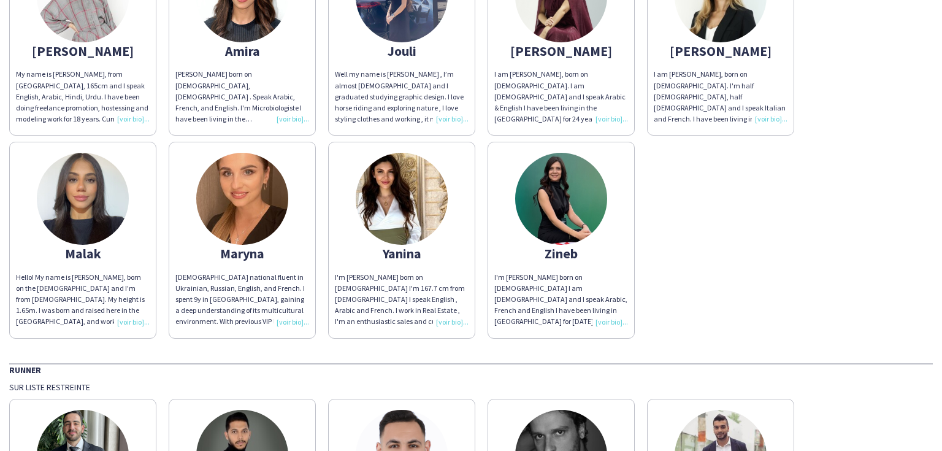
click at [272, 219] on img at bounding box center [242, 199] width 92 height 92
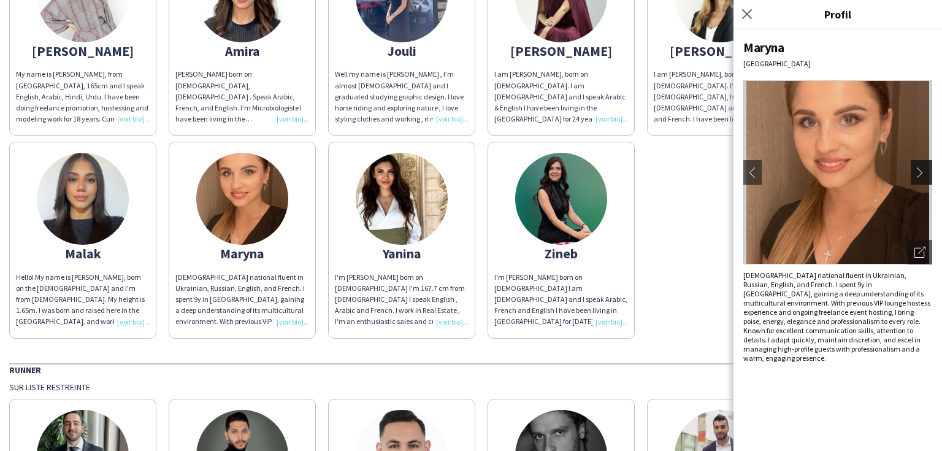
click at [916, 170] on app-icon "chevron-right" at bounding box center [923, 172] width 17 height 11
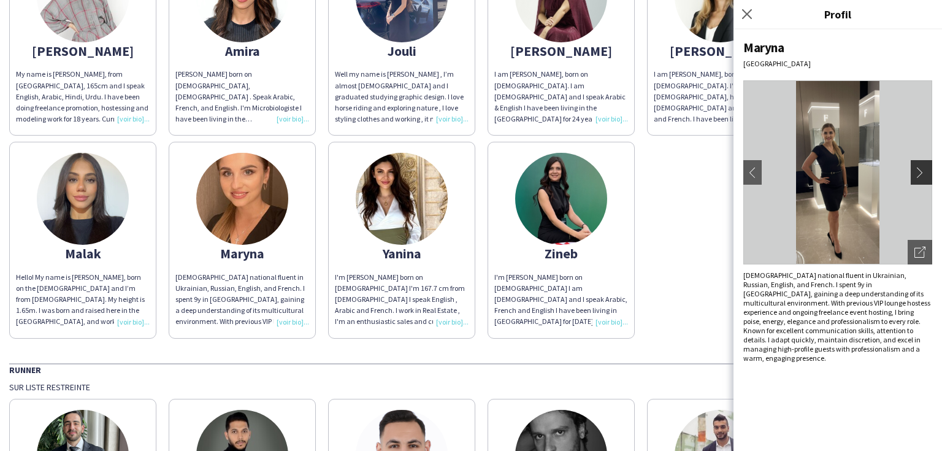
click at [917, 171] on app-icon "chevron-right" at bounding box center [923, 172] width 17 height 11
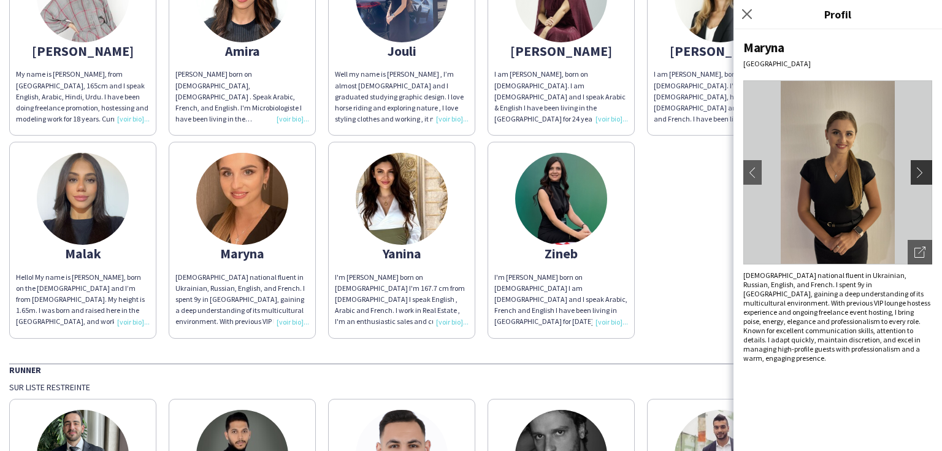
click at [917, 171] on app-icon "chevron-right" at bounding box center [923, 172] width 17 height 11
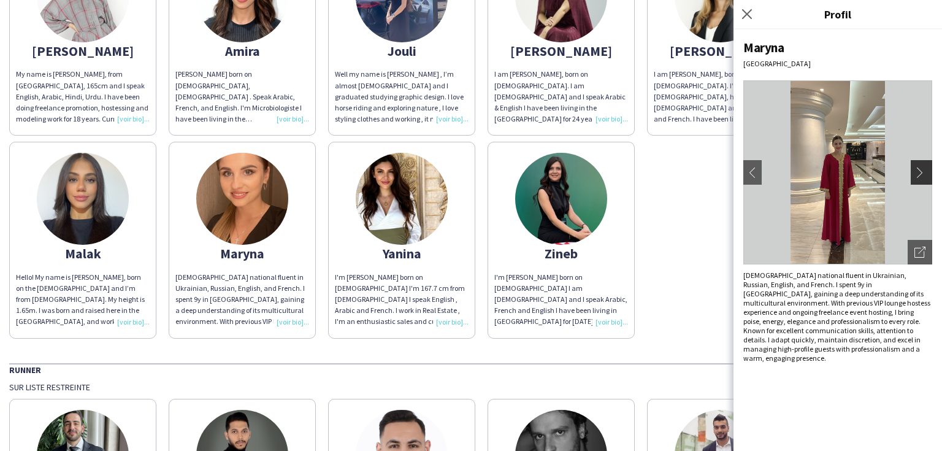
click at [917, 171] on app-icon "chevron-right" at bounding box center [923, 172] width 17 height 11
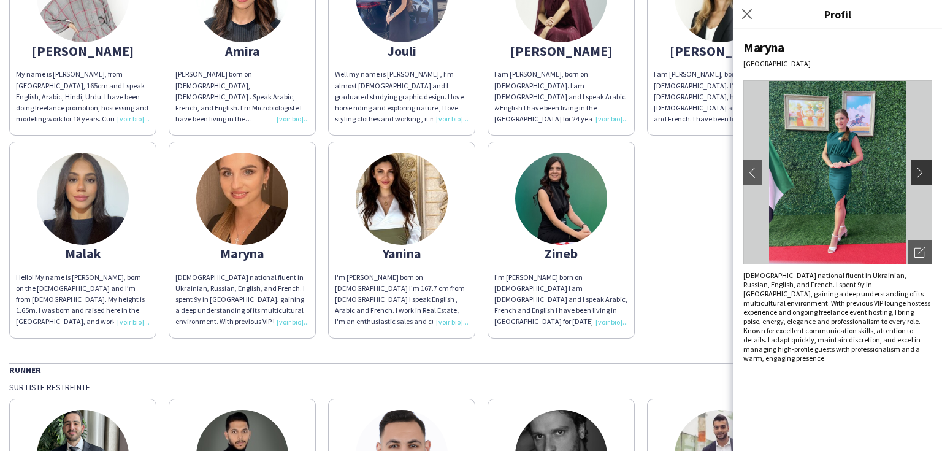
click at [917, 171] on app-icon "chevron-right" at bounding box center [923, 172] width 17 height 11
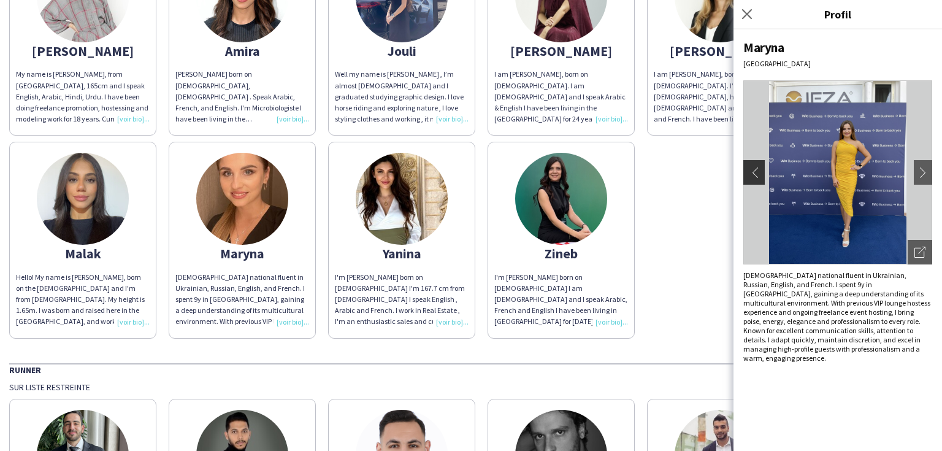
click at [753, 174] on app-icon "chevron-left" at bounding box center [752, 172] width 17 height 11
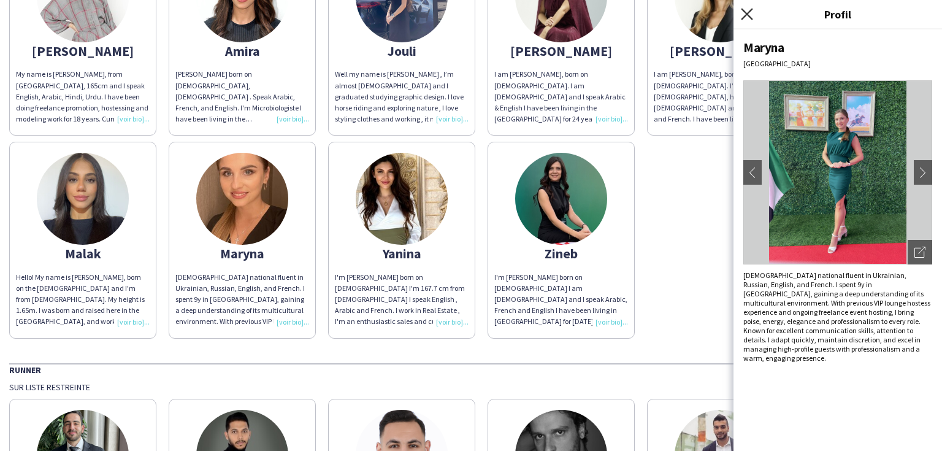
click at [748, 18] on icon "Fermer le pop-in" at bounding box center [747, 14] width 12 height 12
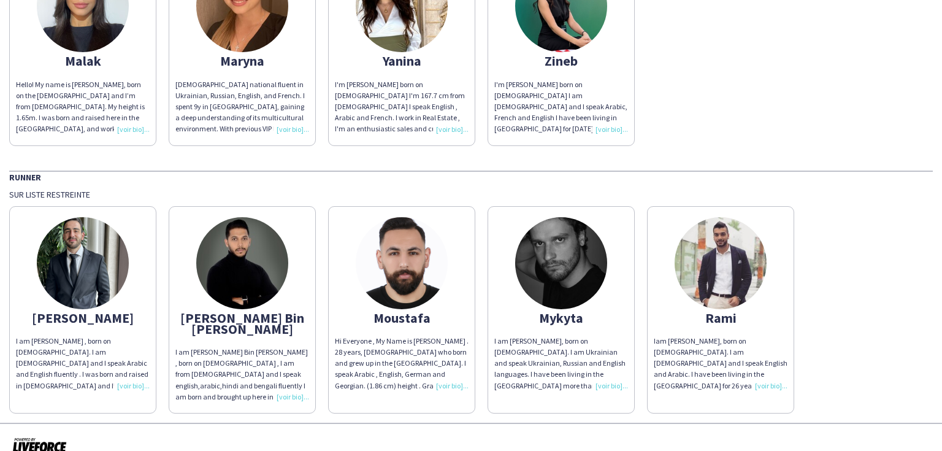
scroll to position [393, 0]
